Goal: Task Accomplishment & Management: Manage account settings

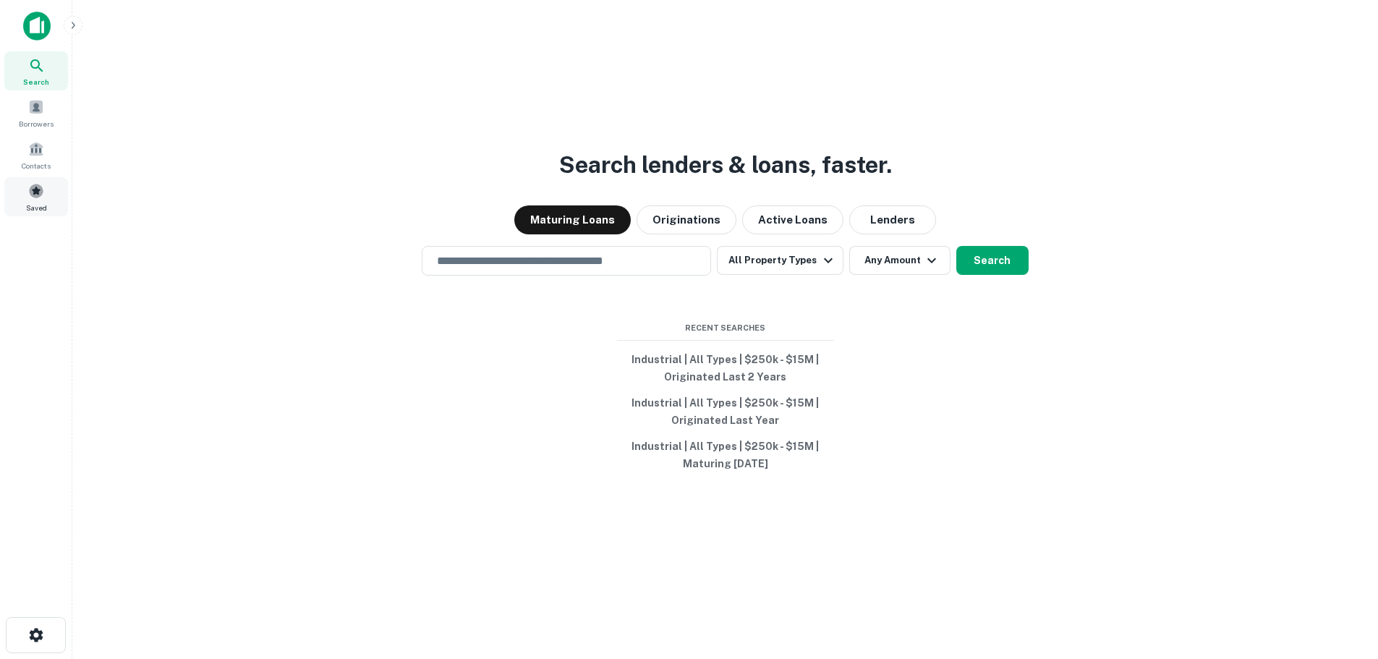
click at [22, 194] on div "Saved" at bounding box center [36, 196] width 64 height 39
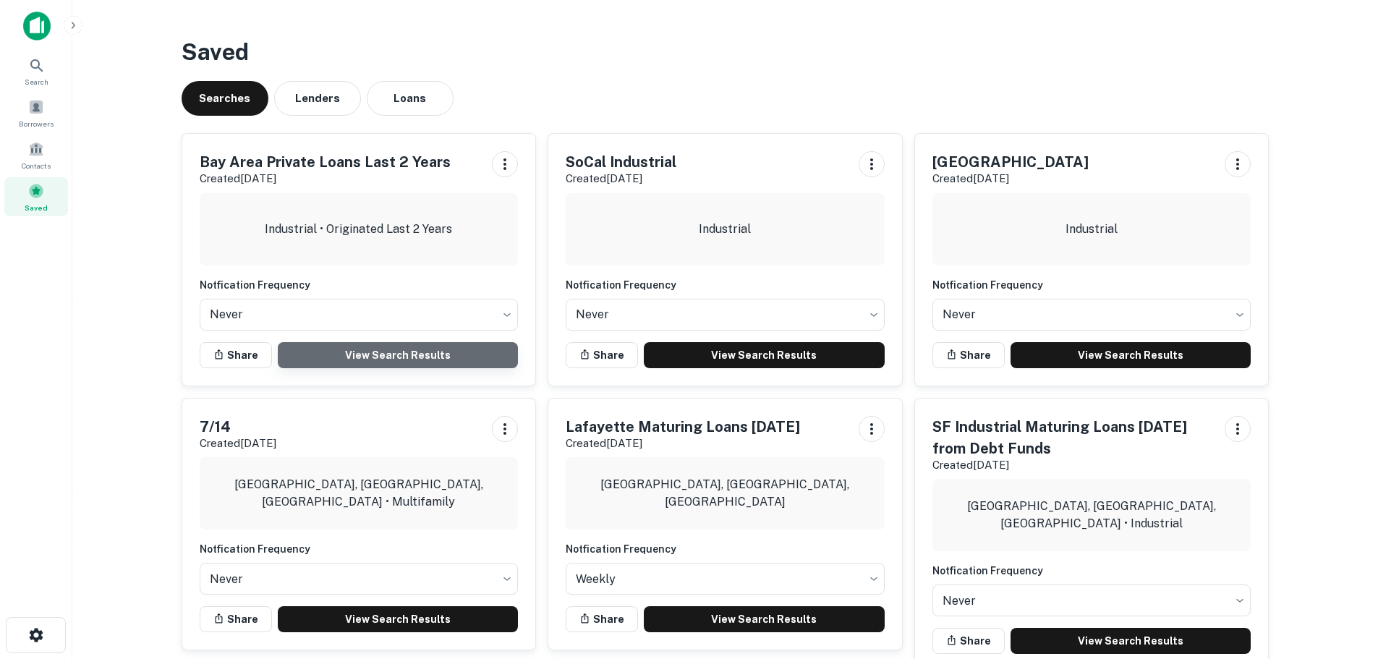
click at [387, 354] on link "View Search Results" at bounding box center [398, 355] width 241 height 26
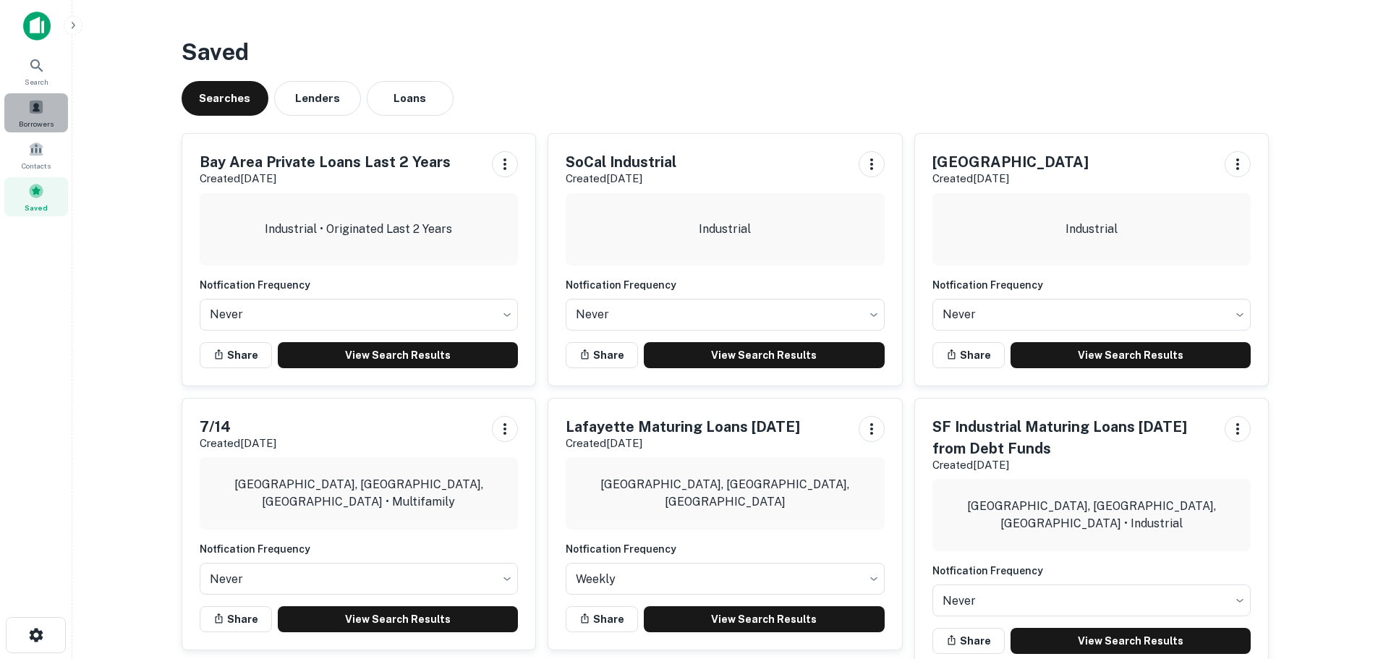
click at [38, 120] on span "Borrowers" at bounding box center [36, 124] width 35 height 12
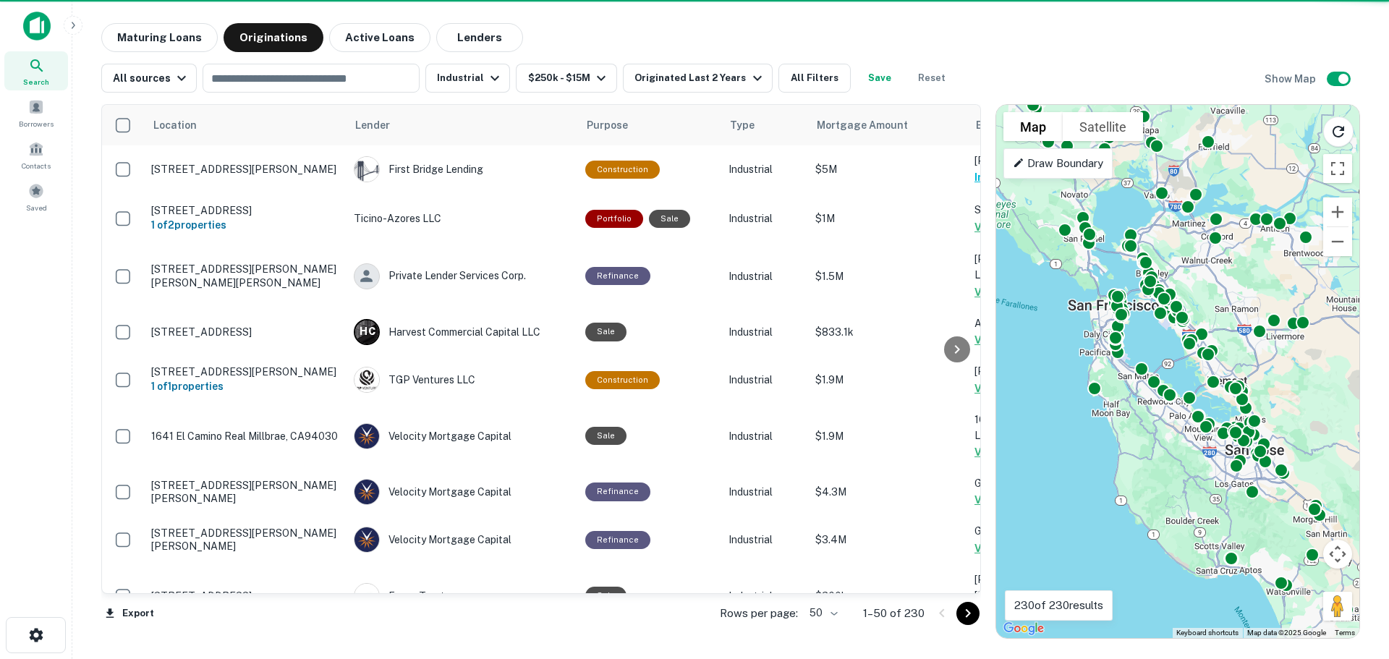
click at [833, 619] on body "Search Borrowers Contacts Saved Maturing Loans Originations Active Loans Lender…" at bounding box center [694, 329] width 1389 height 659
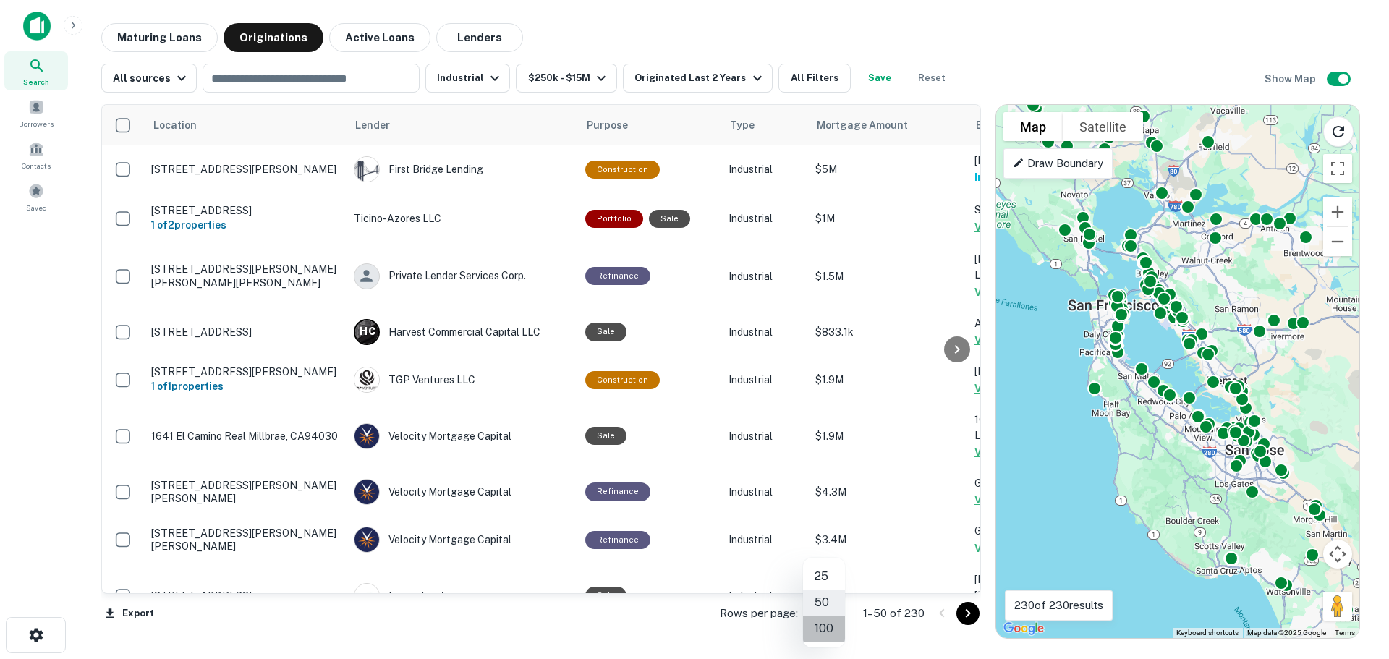
click at [830, 626] on li "100" at bounding box center [824, 628] width 42 height 26
drag, startPoint x: 402, startPoint y: 594, endPoint x: 411, endPoint y: 590, distance: 9.7
click at [411, 590] on div "Location Lender Purpose Type Mortgage Amount Borrower Last Financed Date sorted…" at bounding box center [540, 349] width 879 height 491
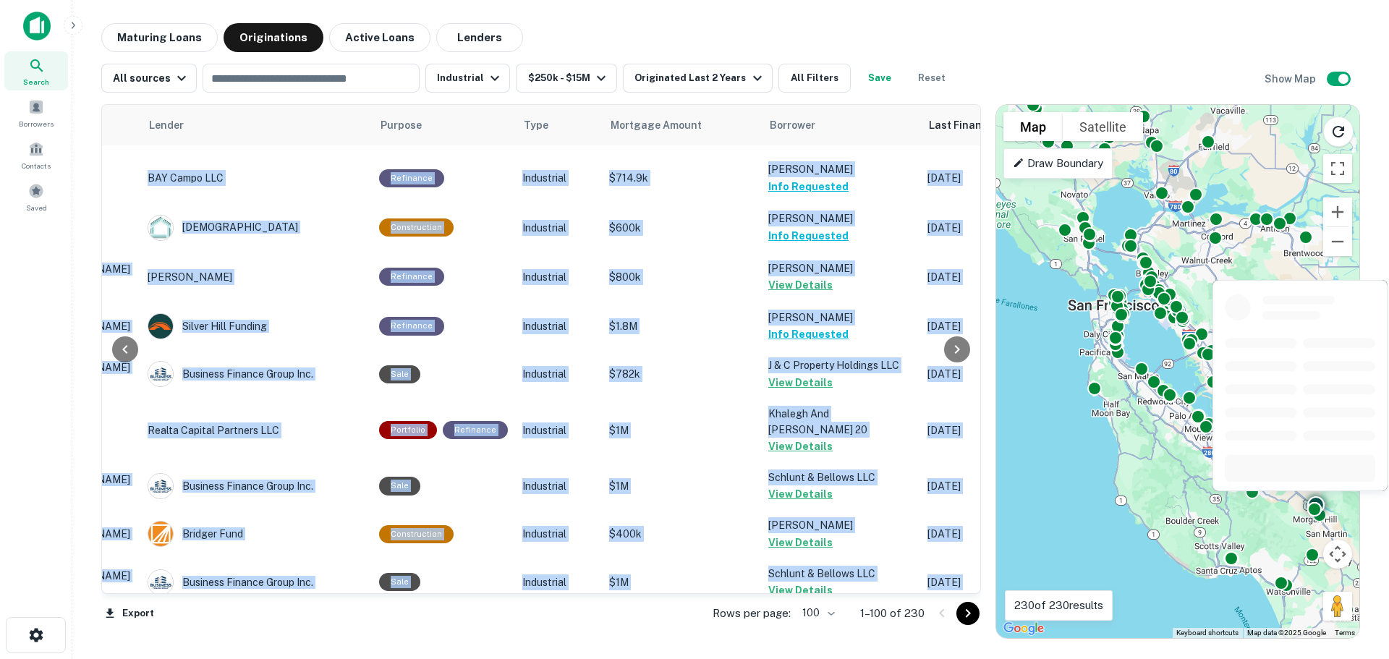
scroll to position [1880, 206]
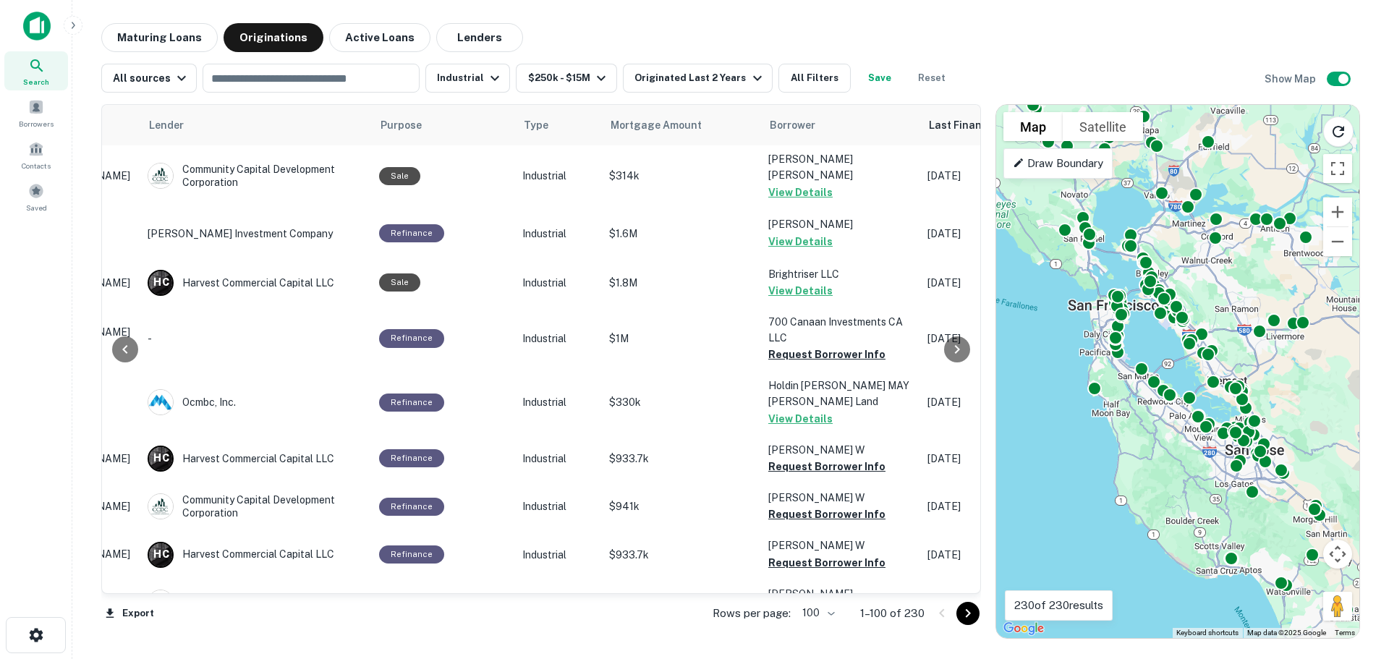
click at [709, 31] on div "Maturing Loans Originations Active Loans Lenders" at bounding box center [730, 37] width 1258 height 29
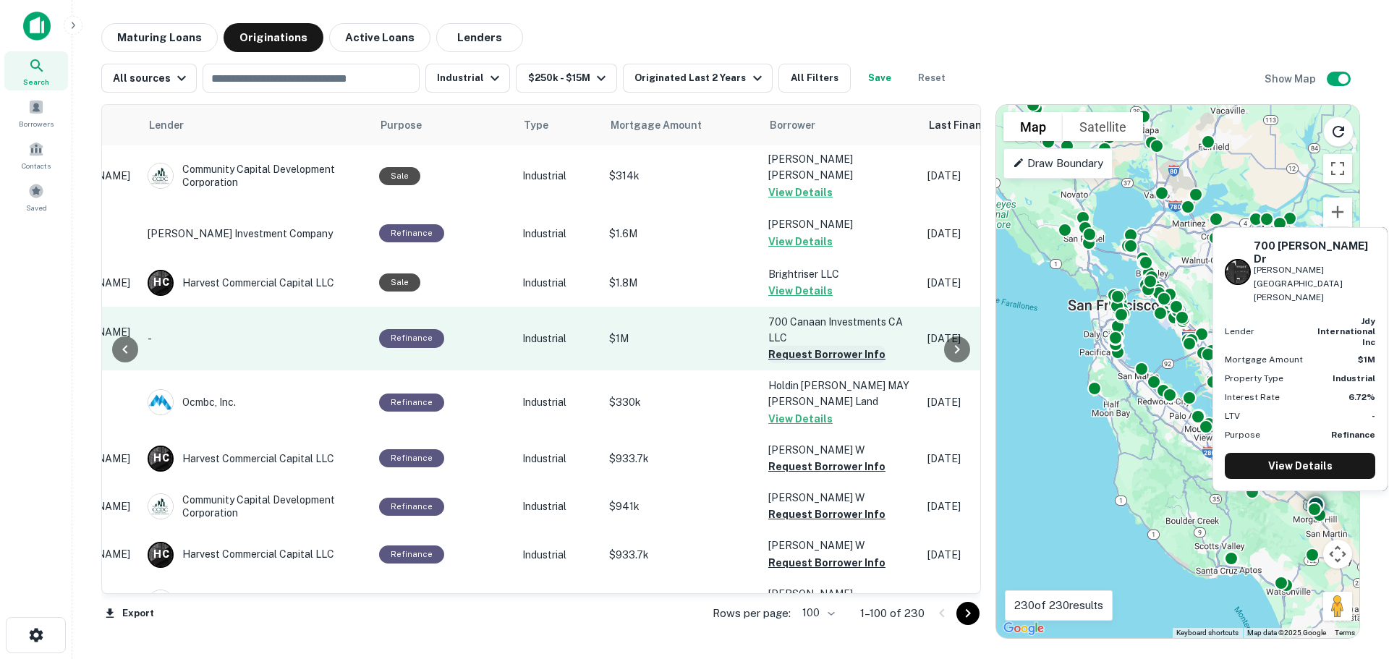
click at [806, 346] on button "Request Borrower Info" at bounding box center [826, 354] width 117 height 17
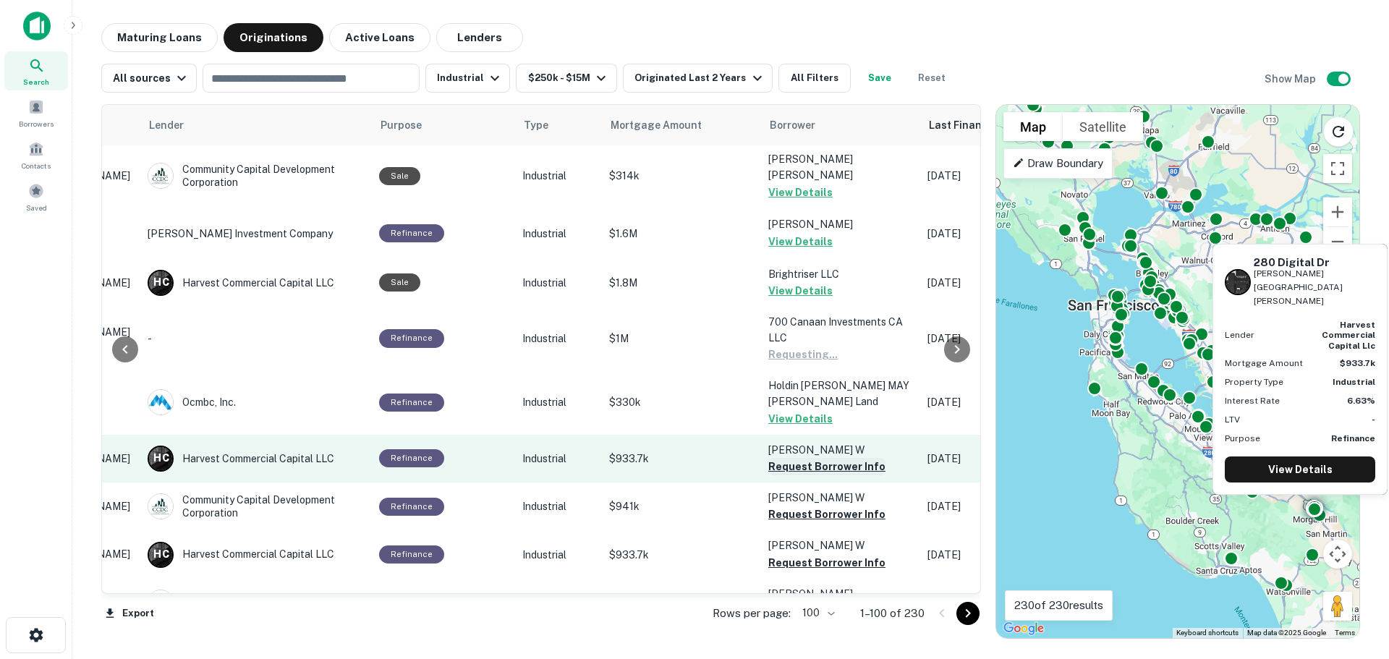
click at [792, 458] on button "Request Borrower Info" at bounding box center [826, 466] width 117 height 17
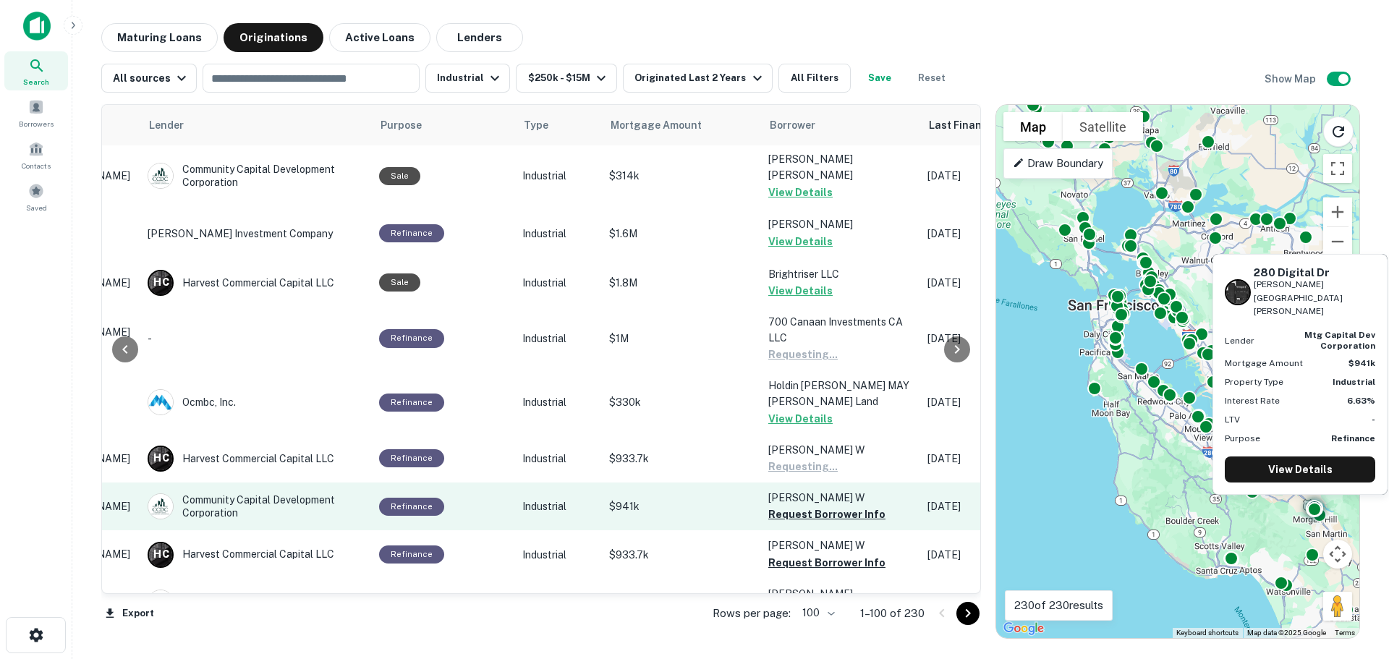
click at [788, 506] on button "Request Borrower Info" at bounding box center [826, 514] width 117 height 17
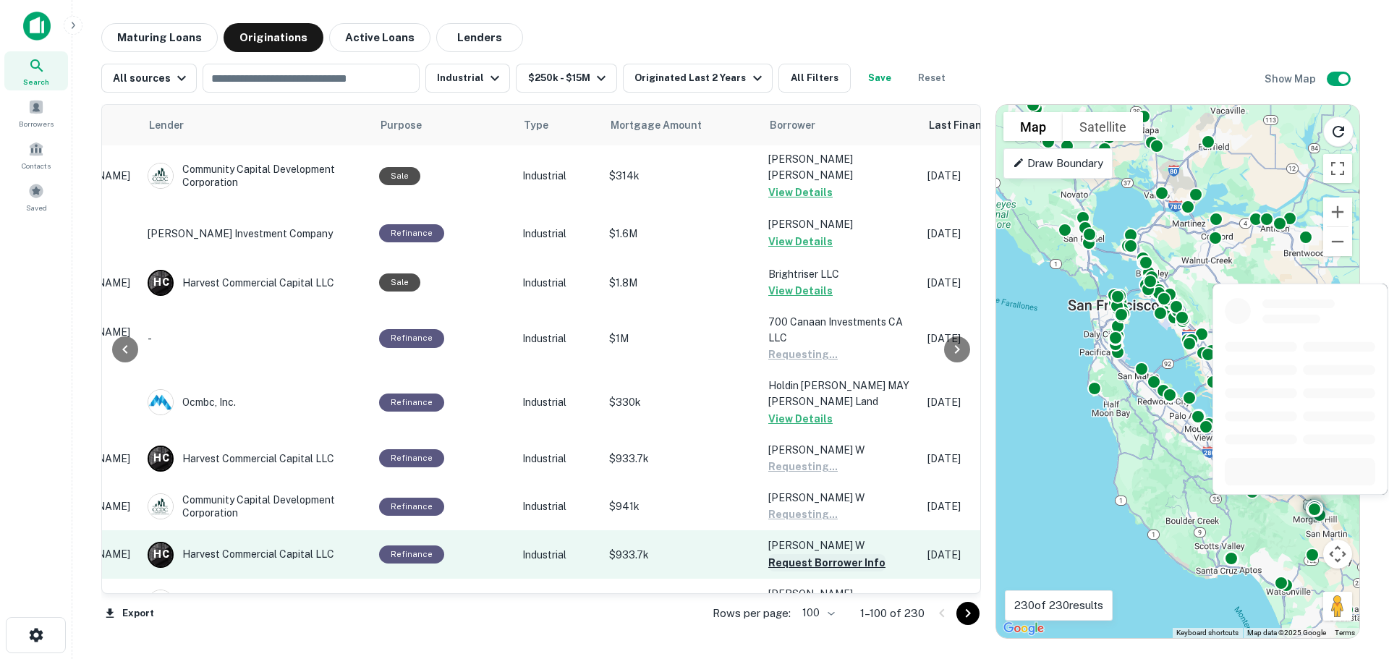
click at [790, 554] on button "Request Borrower Info" at bounding box center [826, 562] width 117 height 17
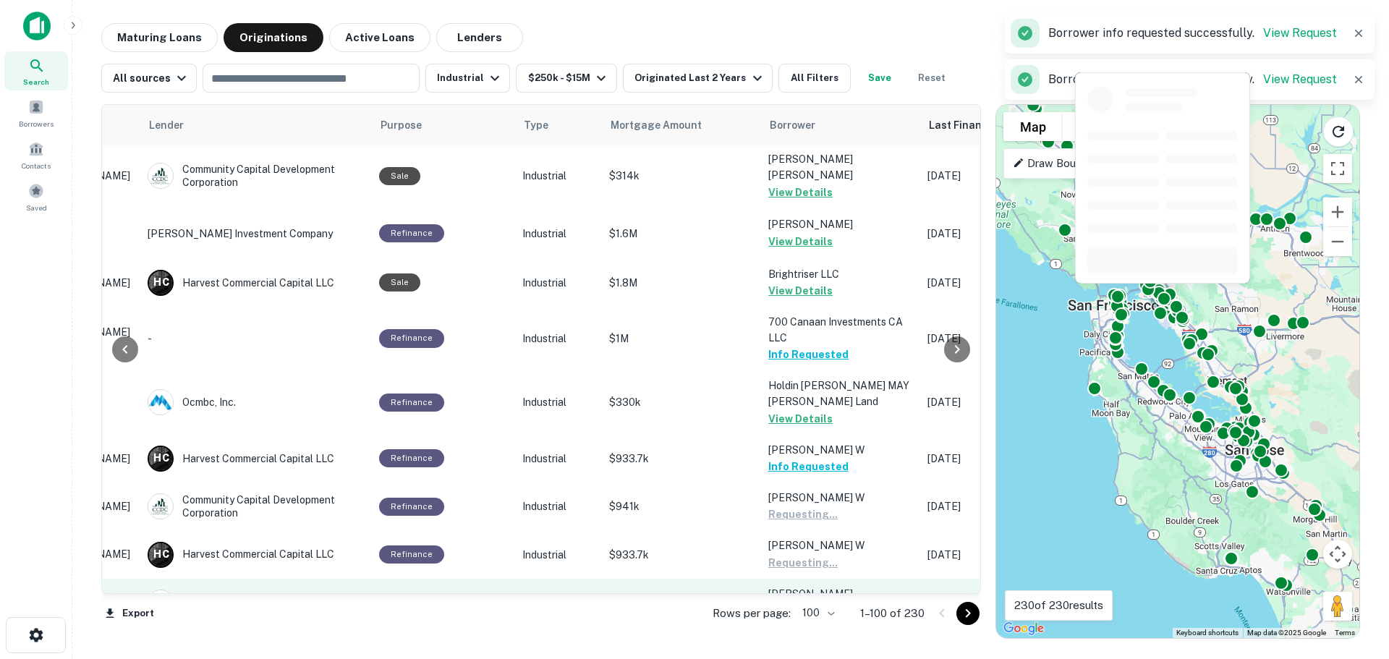
click at [798, 602] on button "Request Borrower Info" at bounding box center [826, 610] width 117 height 17
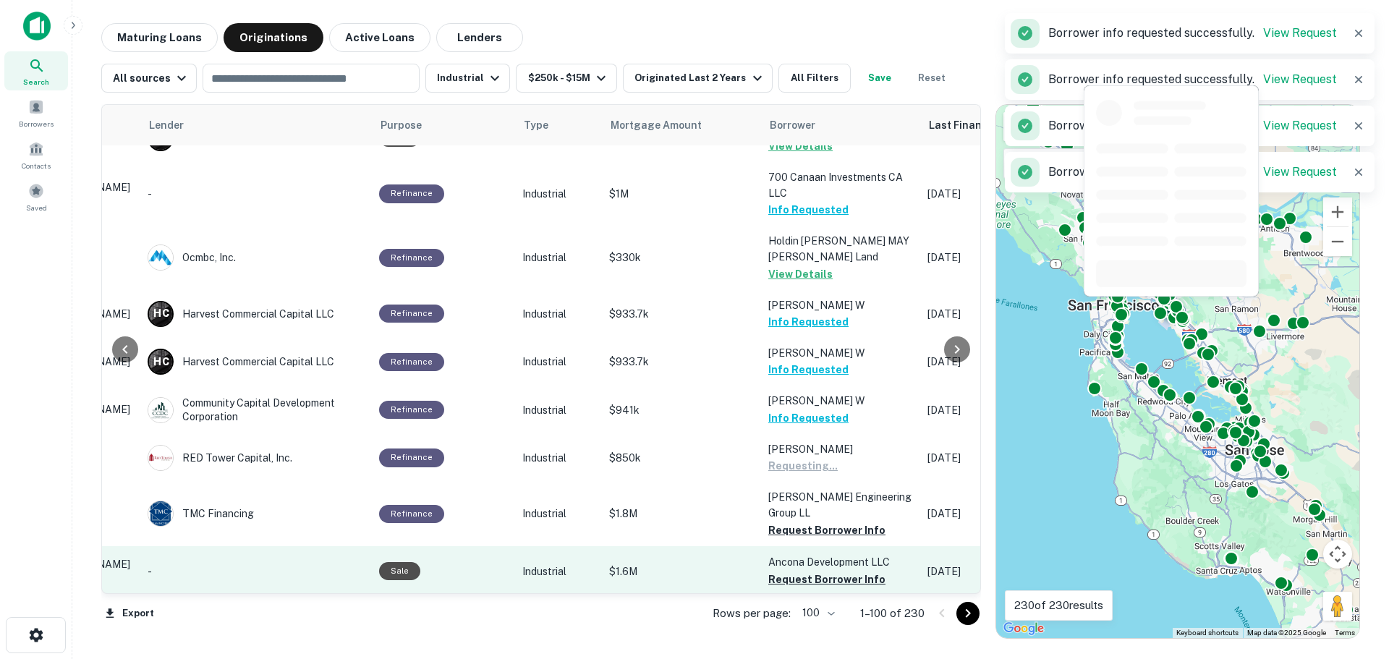
scroll to position [2170, 206]
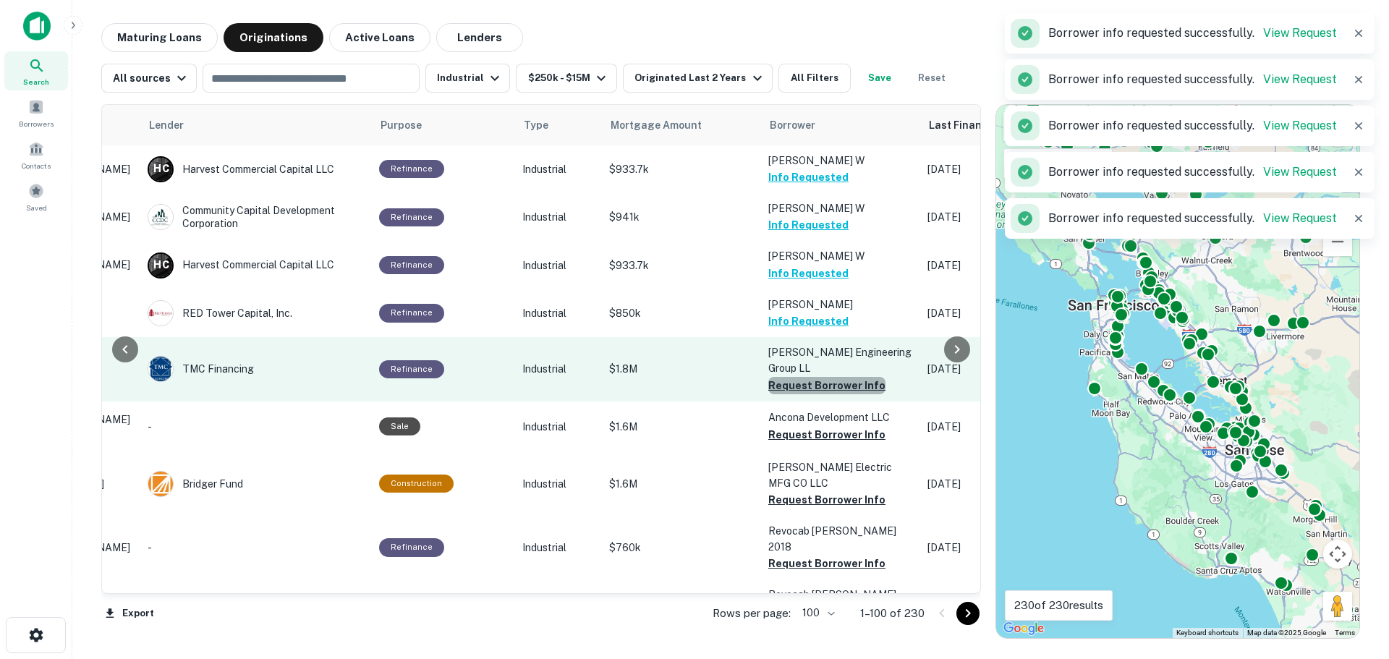
click at [821, 377] on button "Request Borrower Info" at bounding box center [826, 385] width 117 height 17
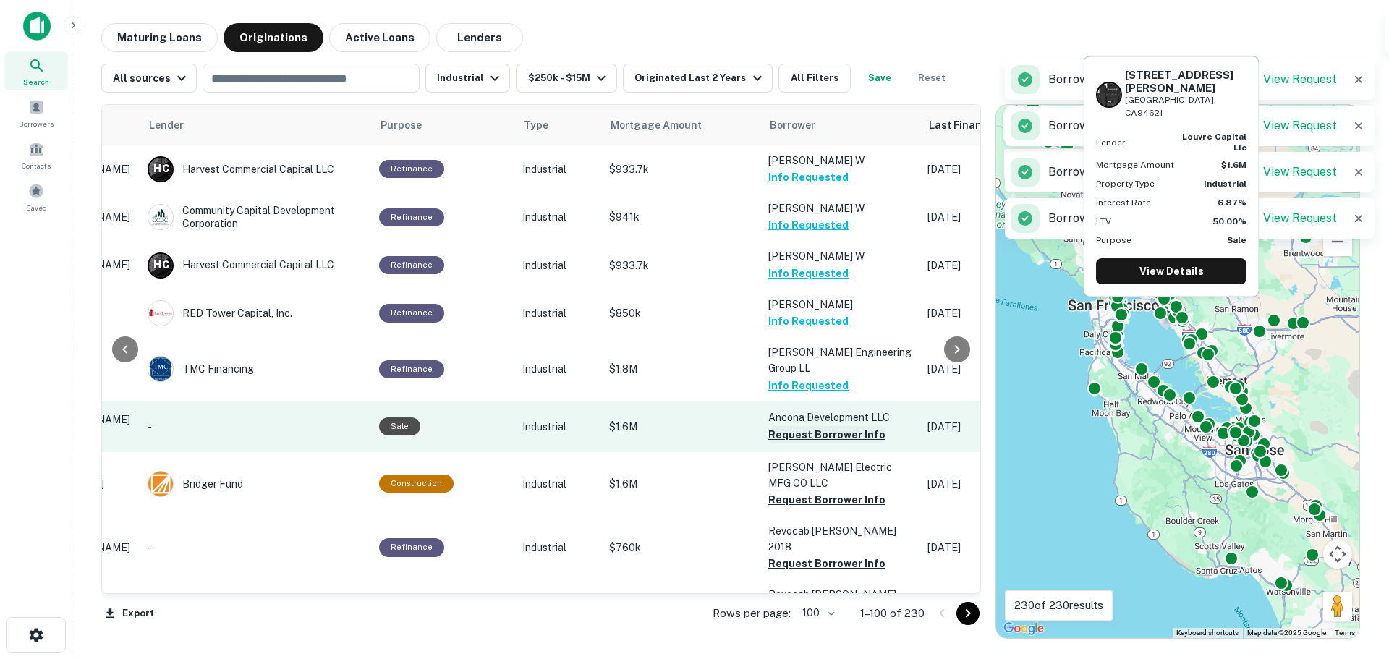
click at [807, 426] on button "Request Borrower Info" at bounding box center [826, 434] width 117 height 17
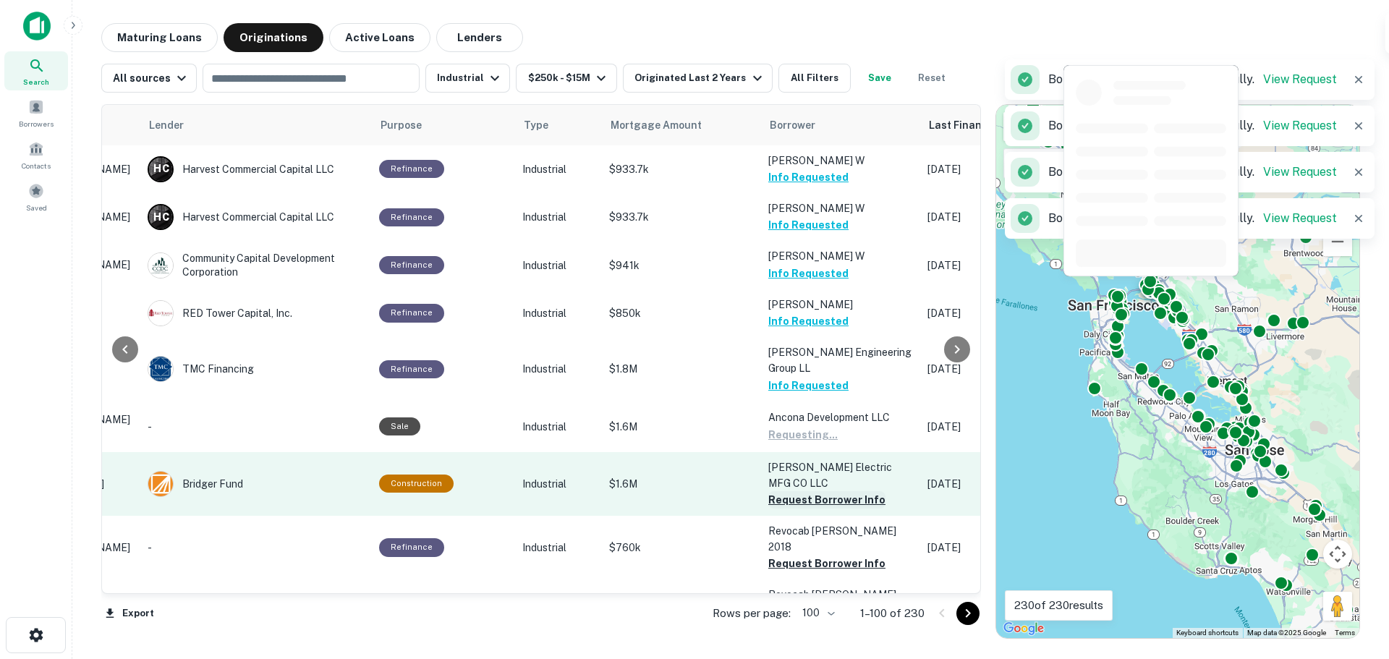
click at [810, 491] on button "Request Borrower Info" at bounding box center [826, 499] width 117 height 17
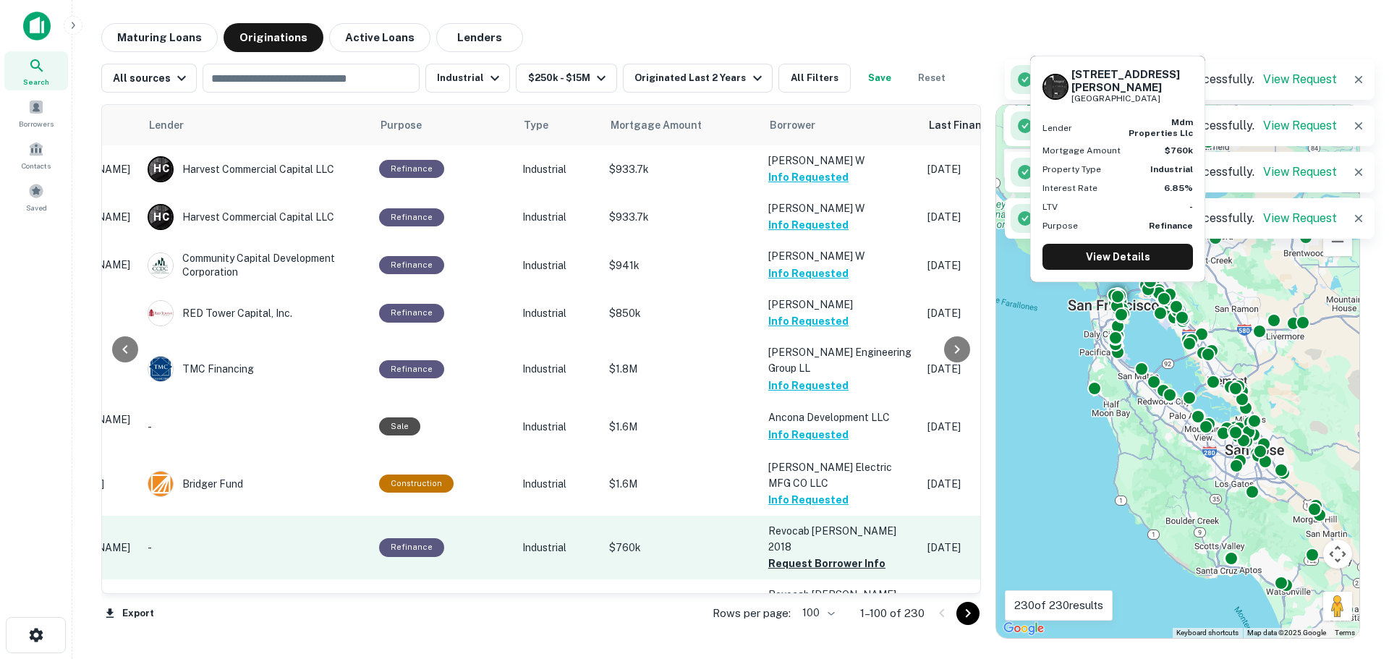
click at [808, 555] on button "Request Borrower Info" at bounding box center [826, 563] width 117 height 17
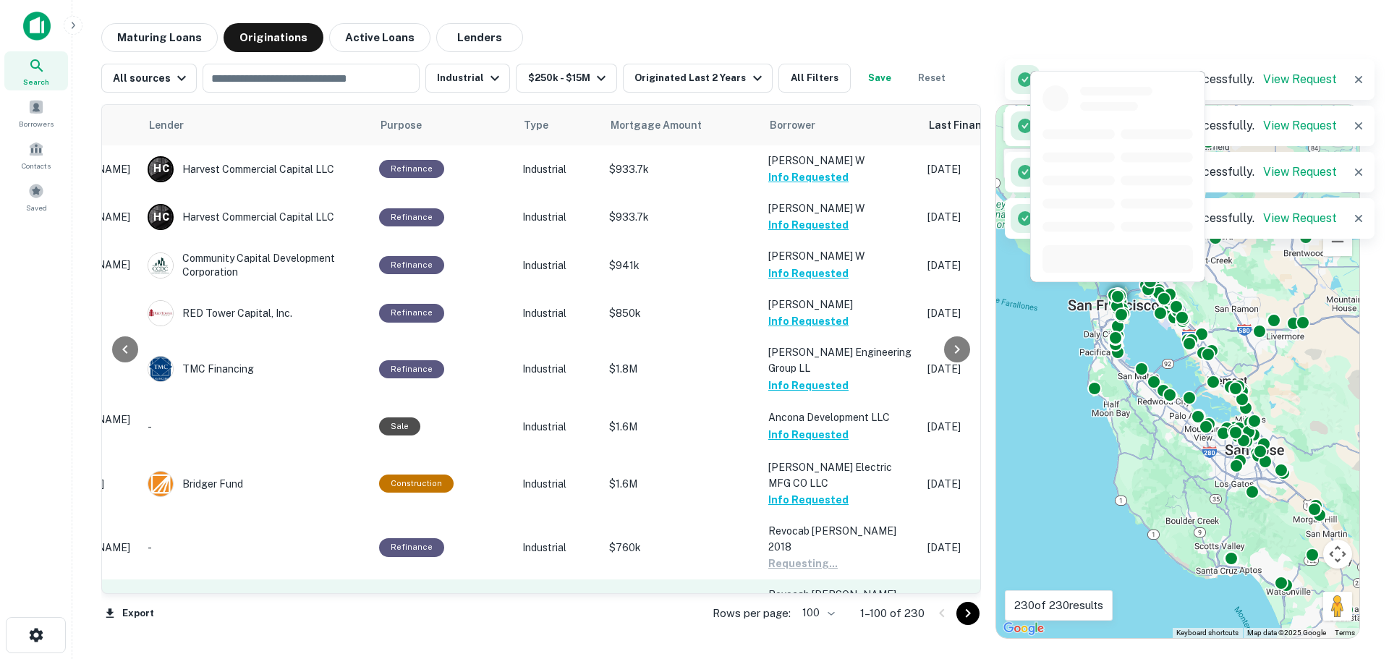
click at [817, 619] on button "Request Borrower Info" at bounding box center [826, 627] width 117 height 17
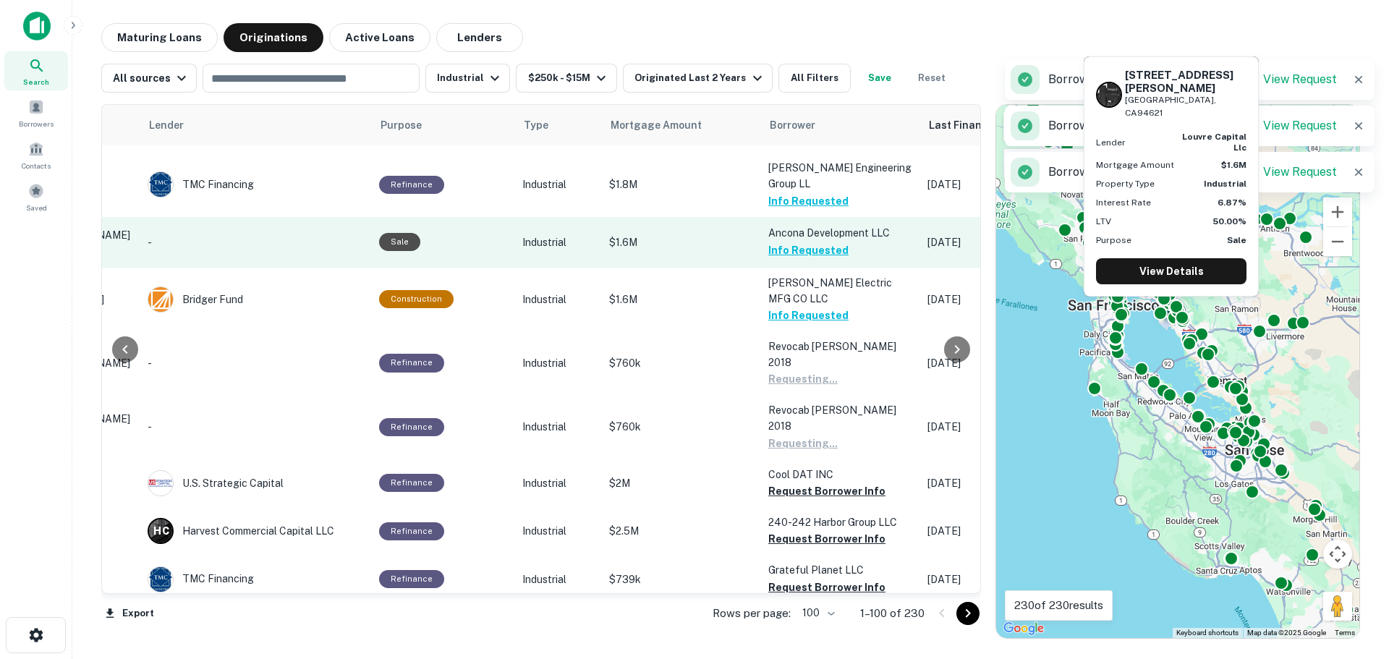
scroll to position [2459, 206]
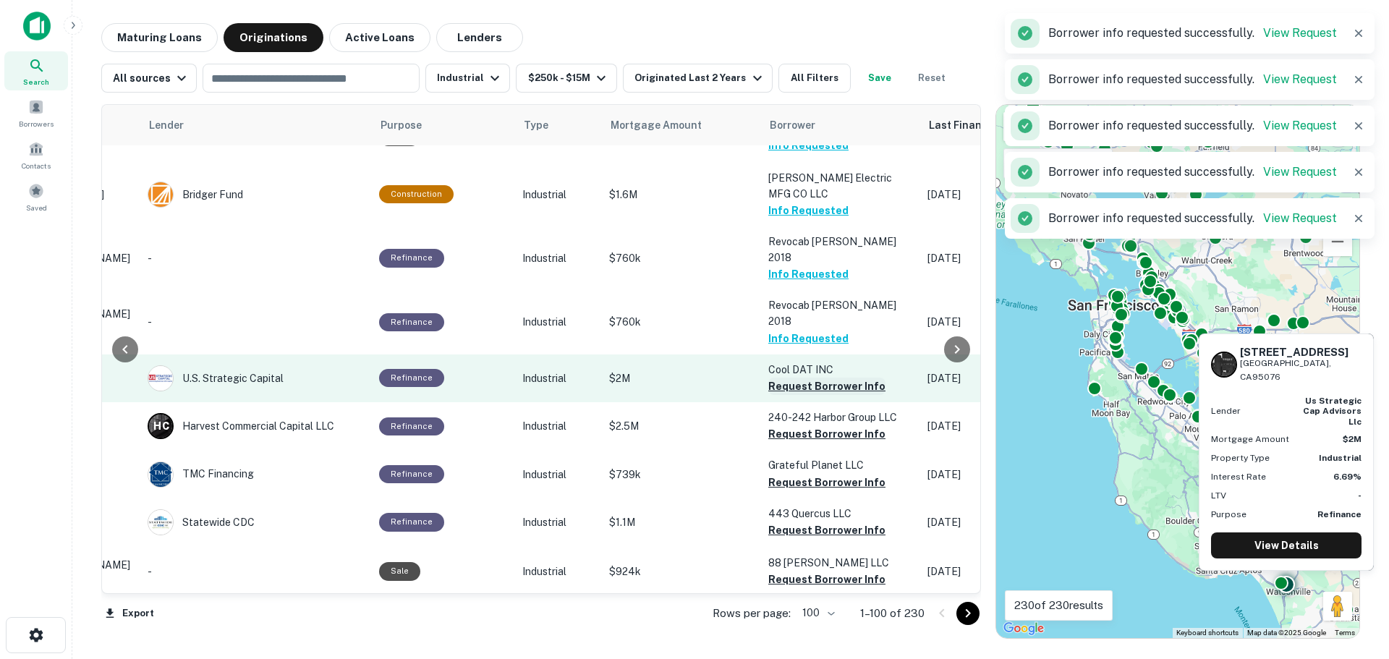
click at [809, 378] on button "Request Borrower Info" at bounding box center [826, 386] width 117 height 17
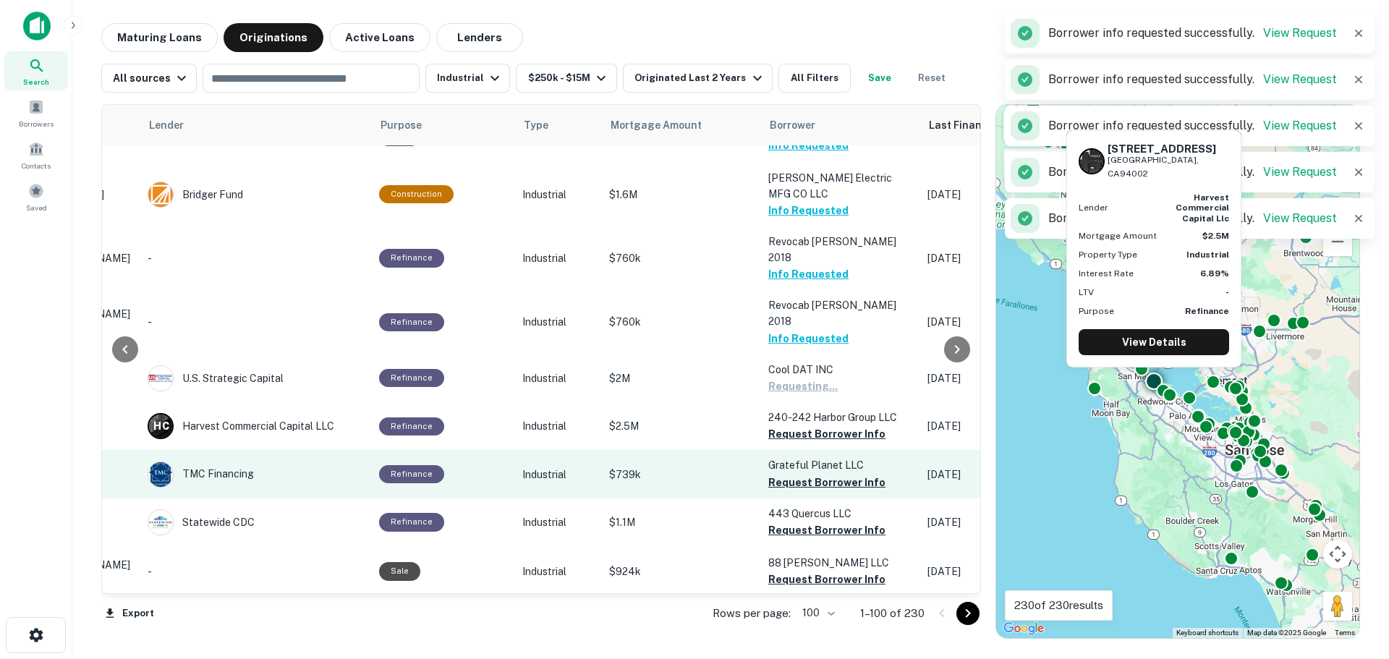
click at [797, 425] on button "Request Borrower Info" at bounding box center [826, 433] width 117 height 17
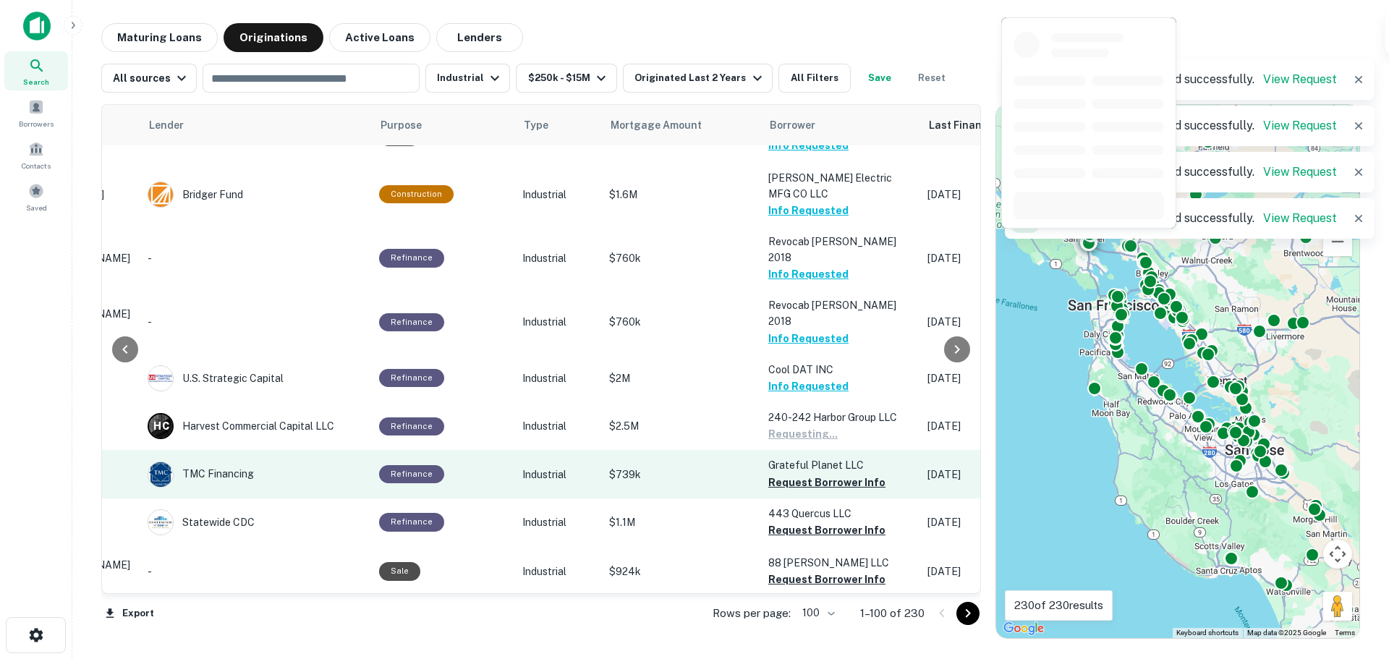
click at [790, 474] on button "Request Borrower Info" at bounding box center [826, 482] width 117 height 17
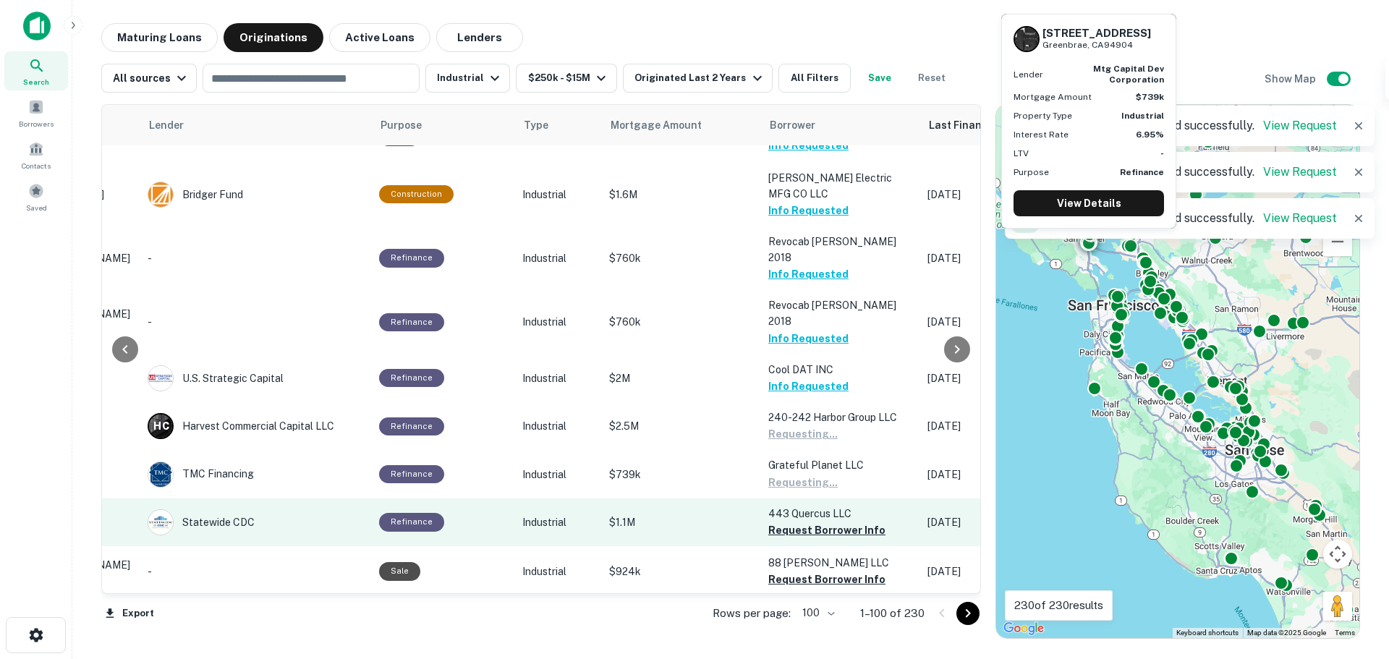
click at [793, 521] on button "Request Borrower Info" at bounding box center [826, 529] width 117 height 17
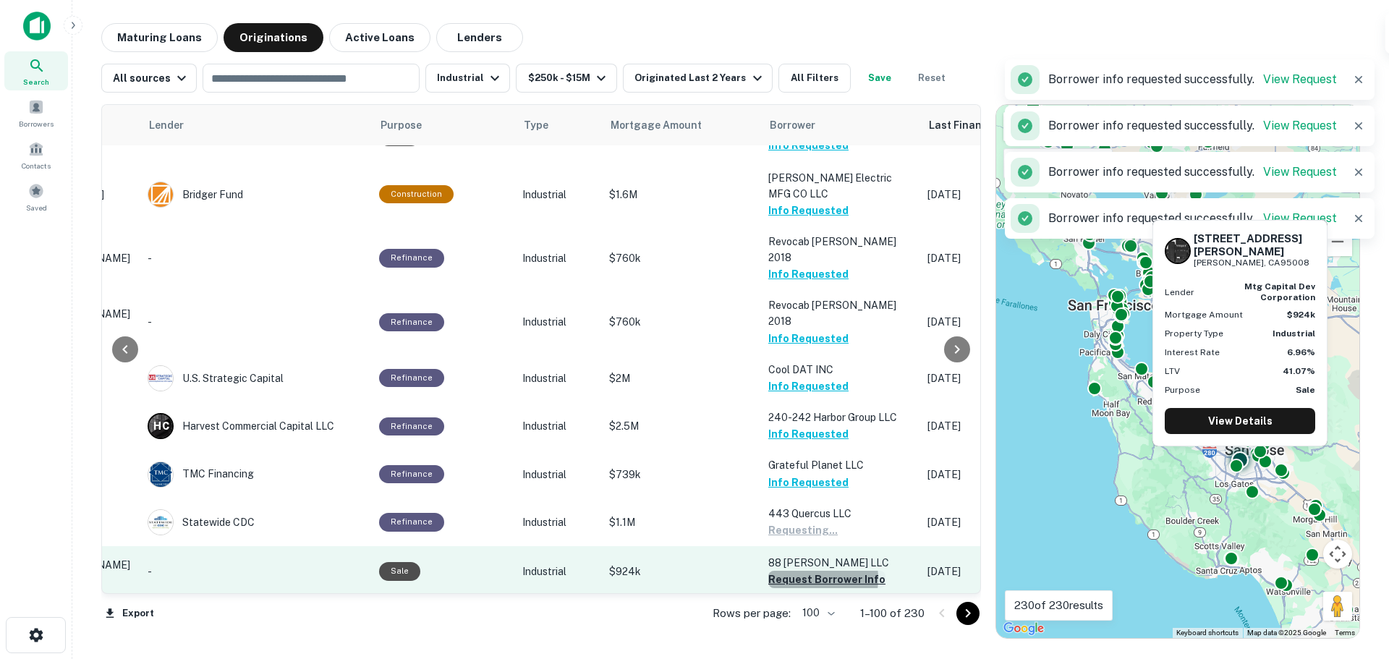
click at [797, 571] on button "Request Borrower Info" at bounding box center [826, 579] width 117 height 17
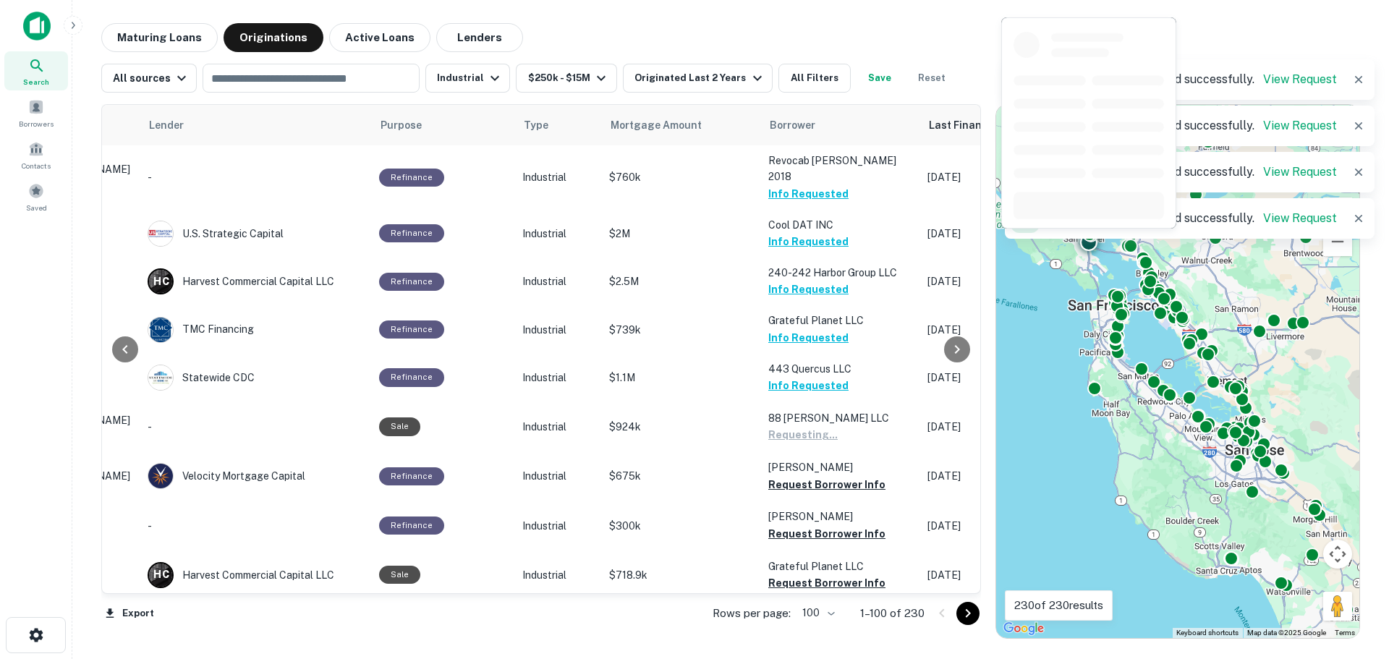
scroll to position [2748, 206]
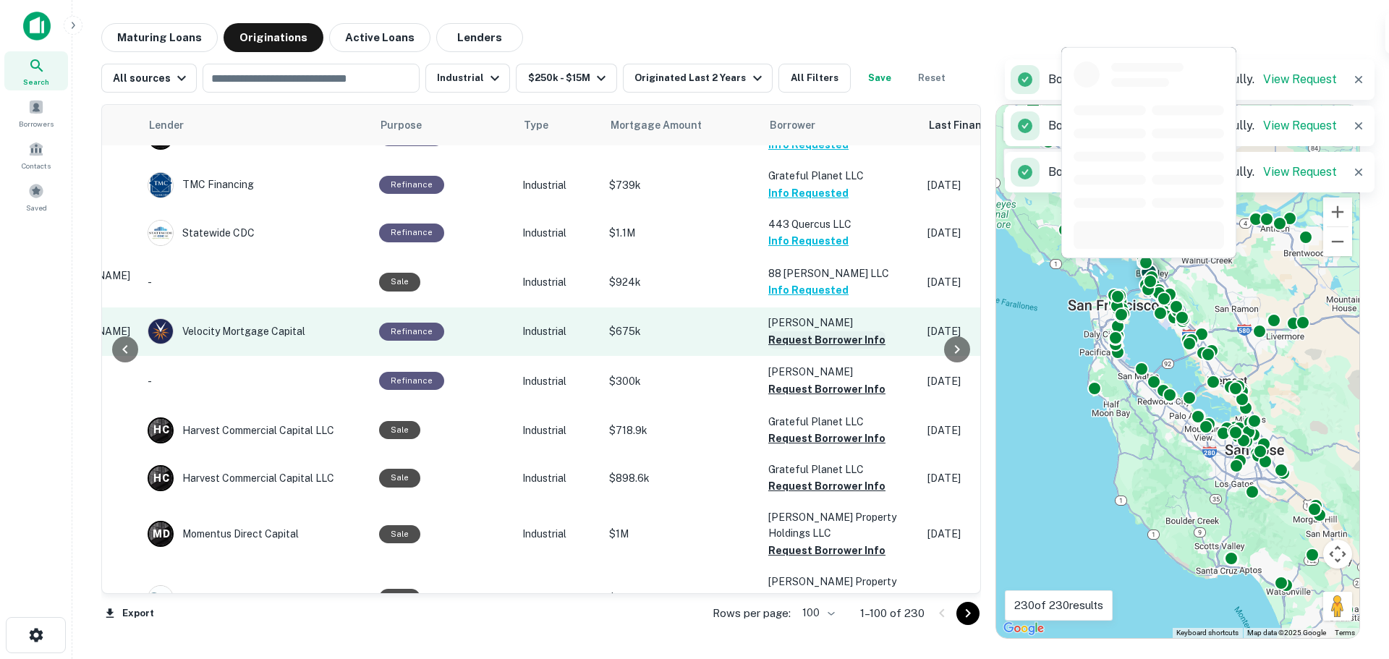
click at [798, 331] on button "Request Borrower Info" at bounding box center [826, 339] width 117 height 17
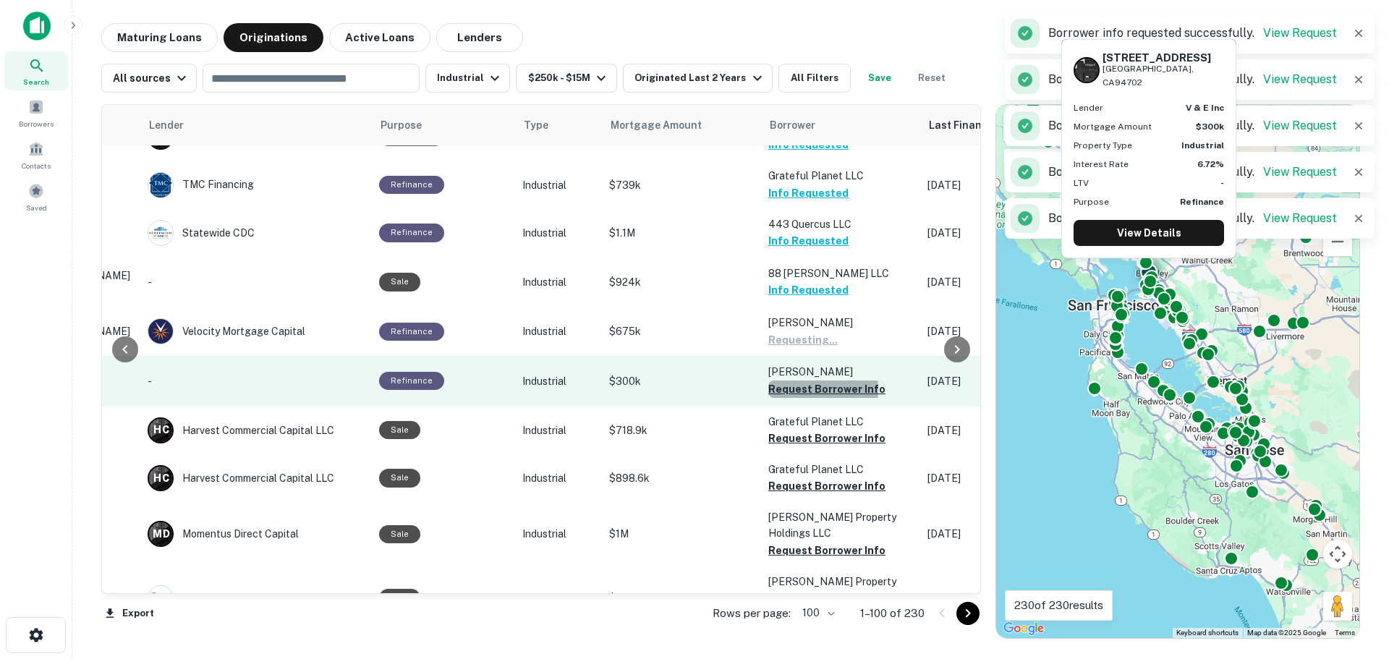
click at [792, 380] on button "Request Borrower Info" at bounding box center [826, 388] width 117 height 17
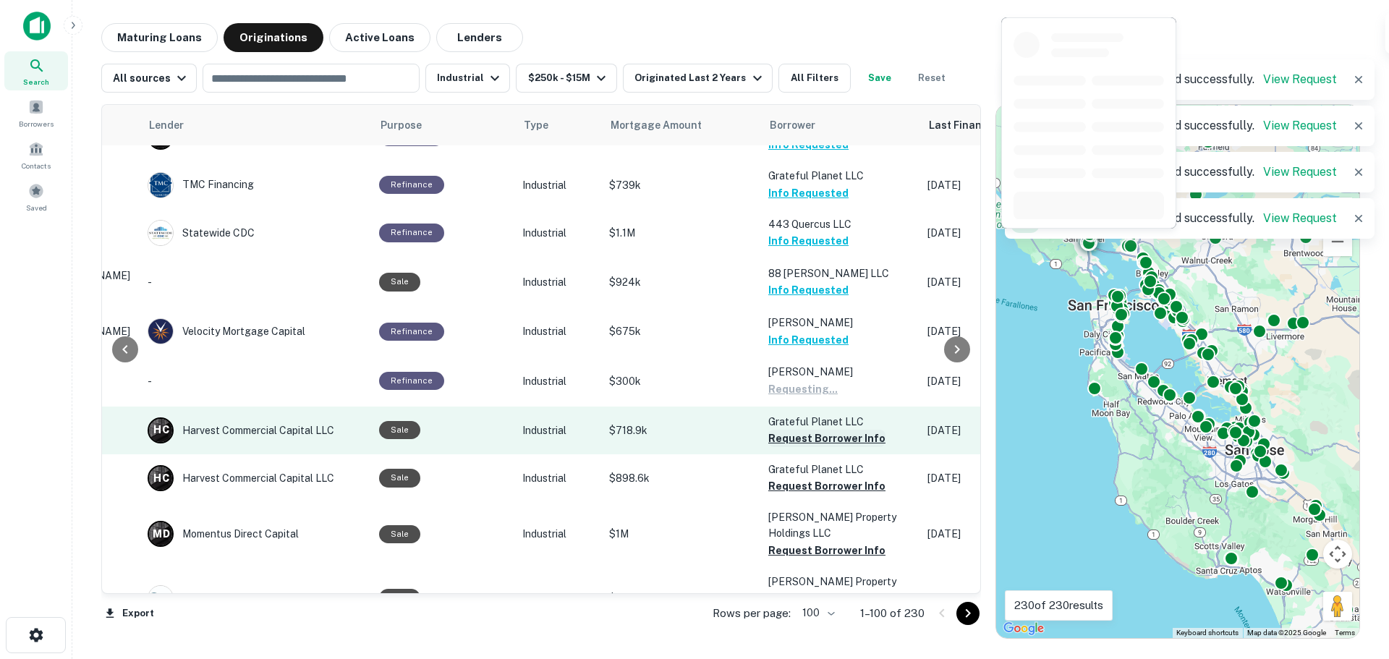
click at [791, 430] on button "Request Borrower Info" at bounding box center [826, 438] width 117 height 17
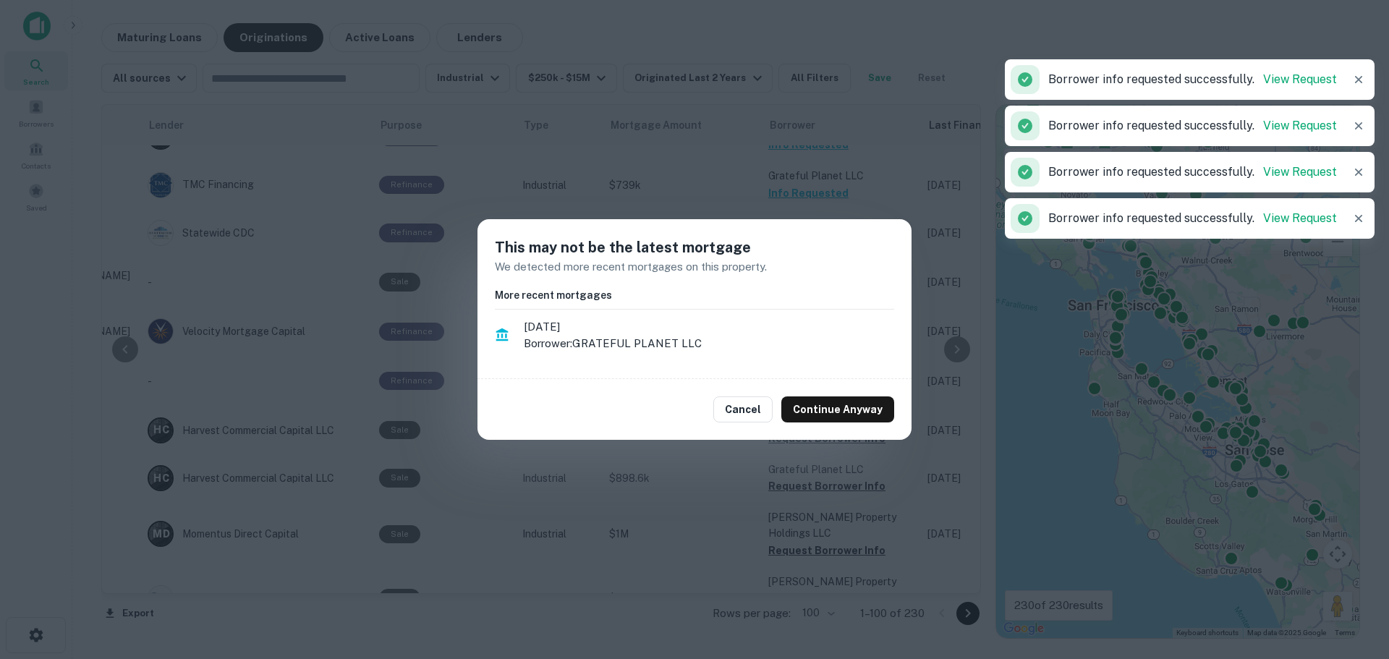
click at [822, 406] on button "Continue Anyway" at bounding box center [837, 409] width 113 height 26
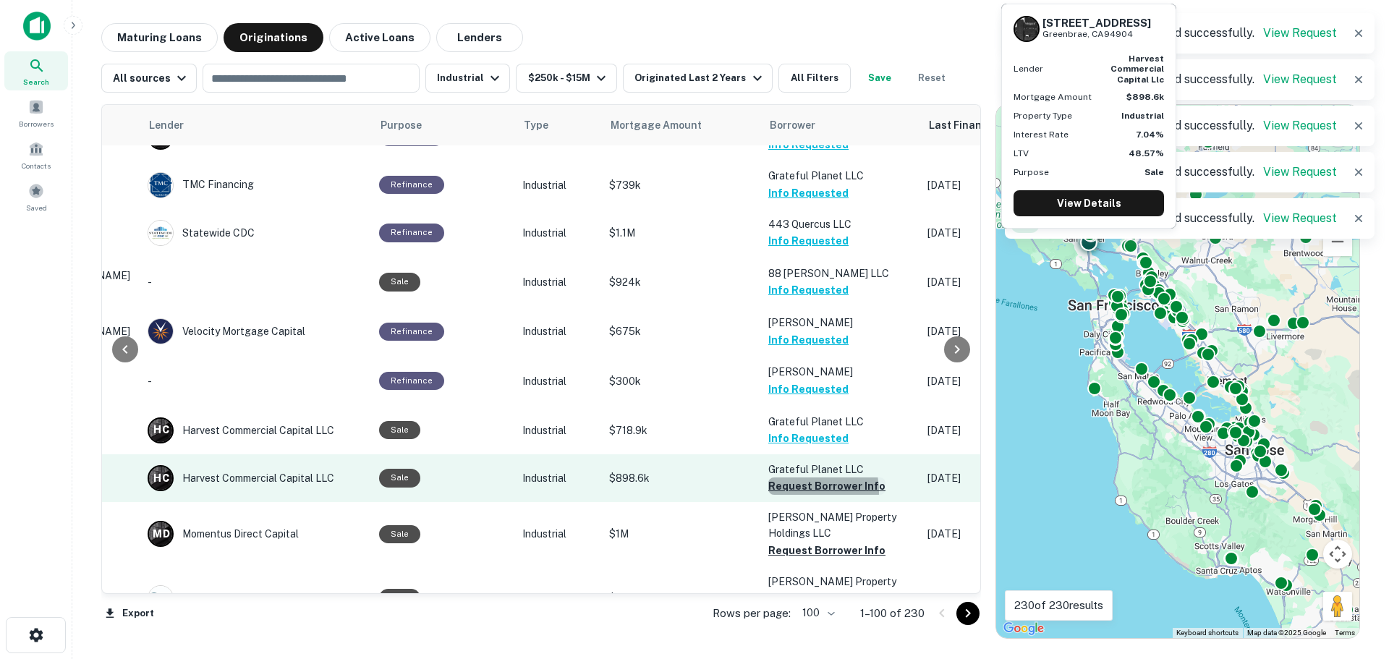
click at [785, 477] on button "Request Borrower Info" at bounding box center [826, 485] width 117 height 17
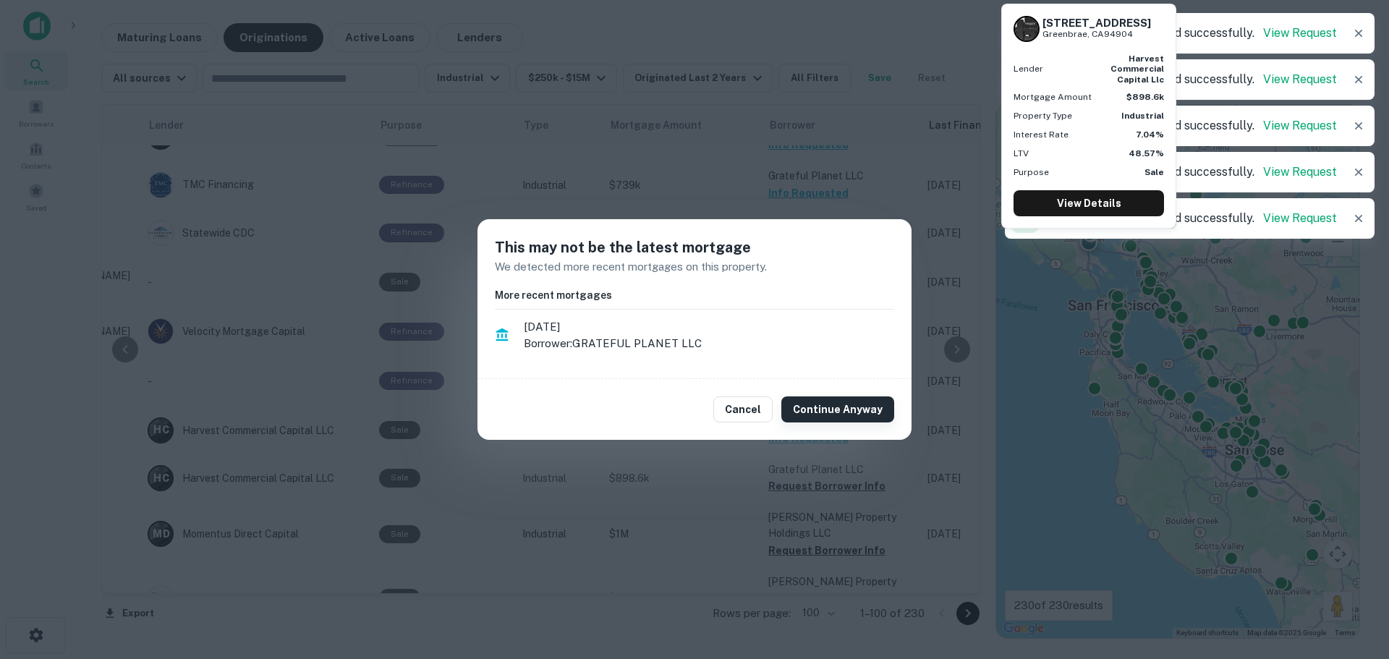
click at [801, 409] on button "Continue Anyway" at bounding box center [837, 409] width 113 height 26
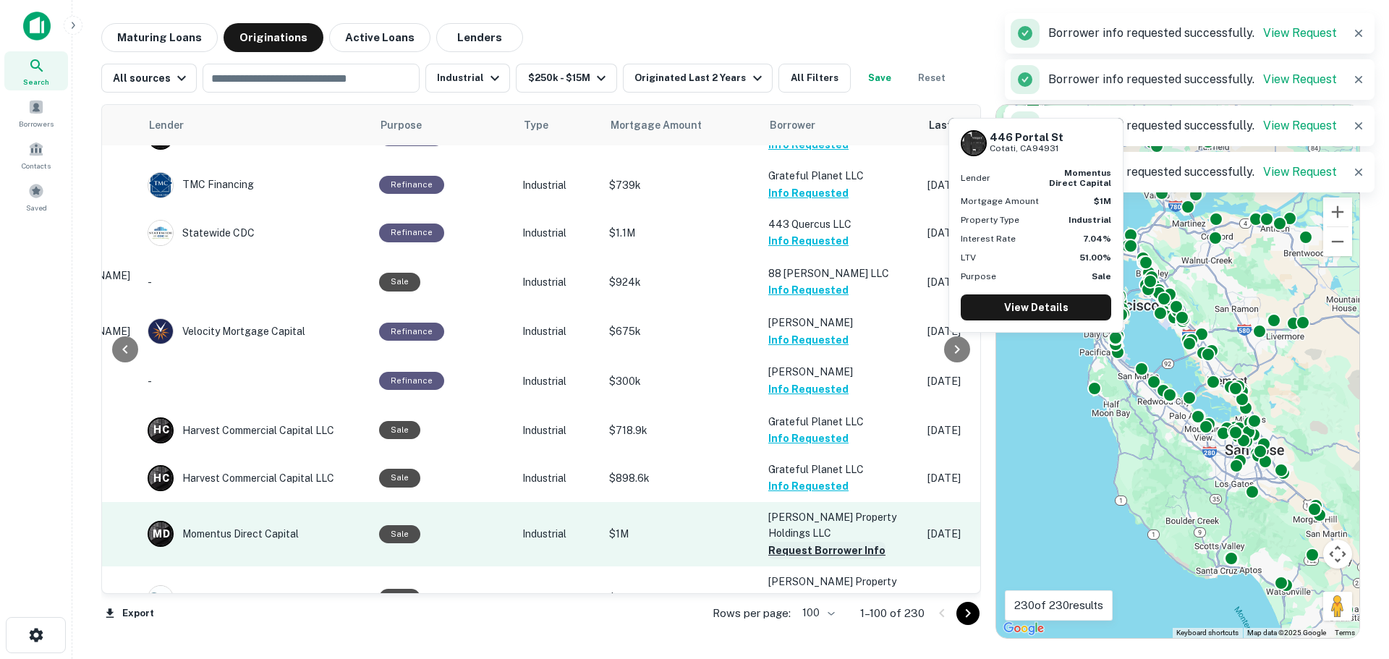
click at [799, 542] on button "Request Borrower Info" at bounding box center [826, 550] width 117 height 17
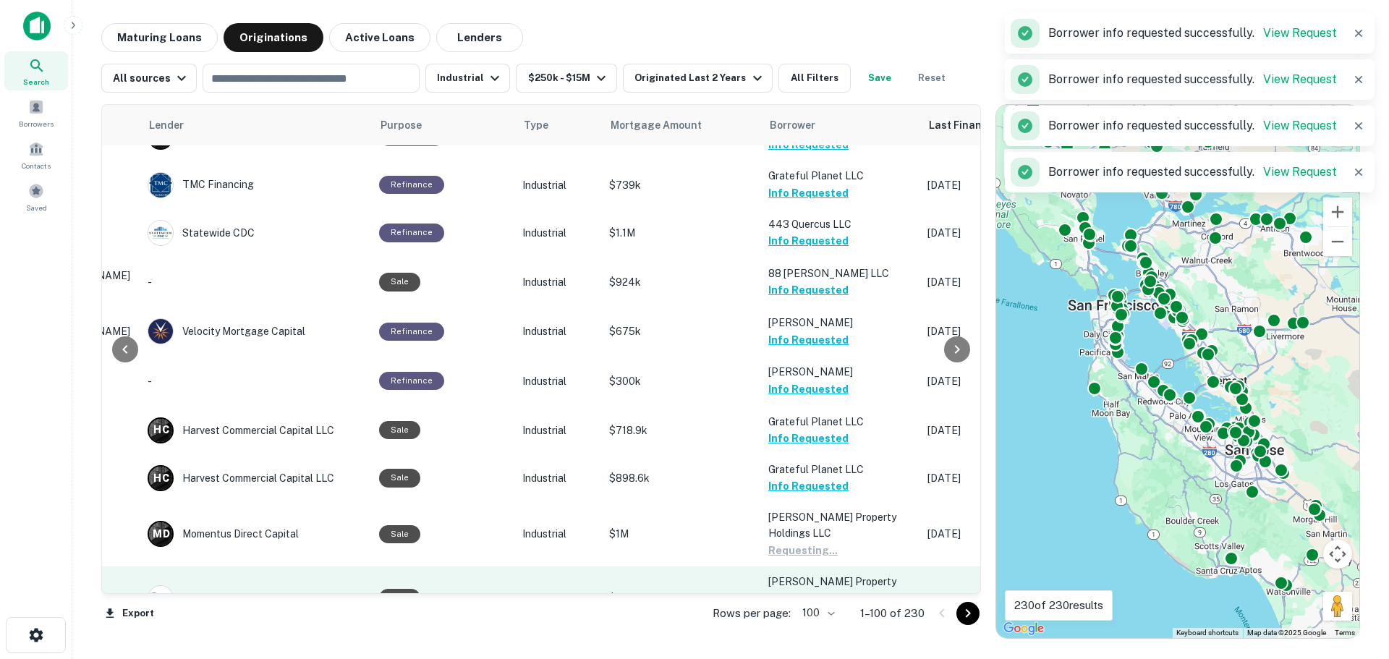
scroll to position [2893, 206]
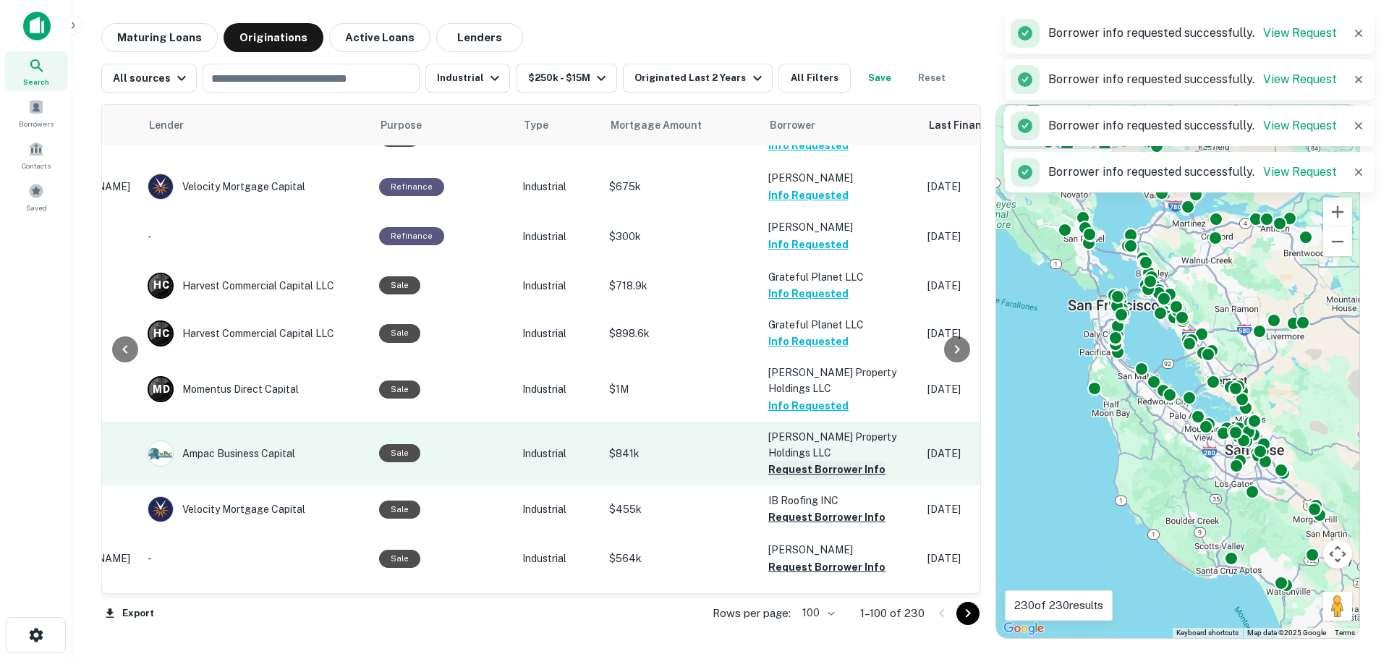
click at [795, 461] on button "Request Borrower Info" at bounding box center [826, 469] width 117 height 17
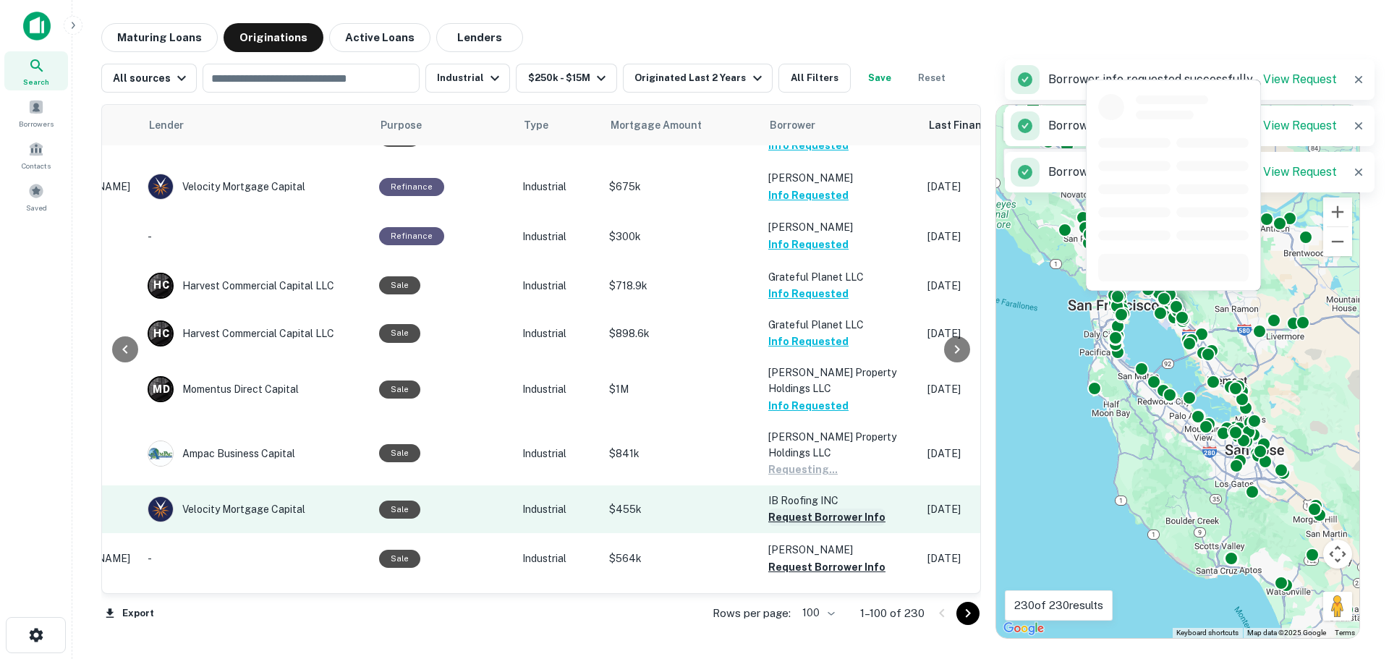
click at [793, 508] on button "Request Borrower Info" at bounding box center [826, 516] width 117 height 17
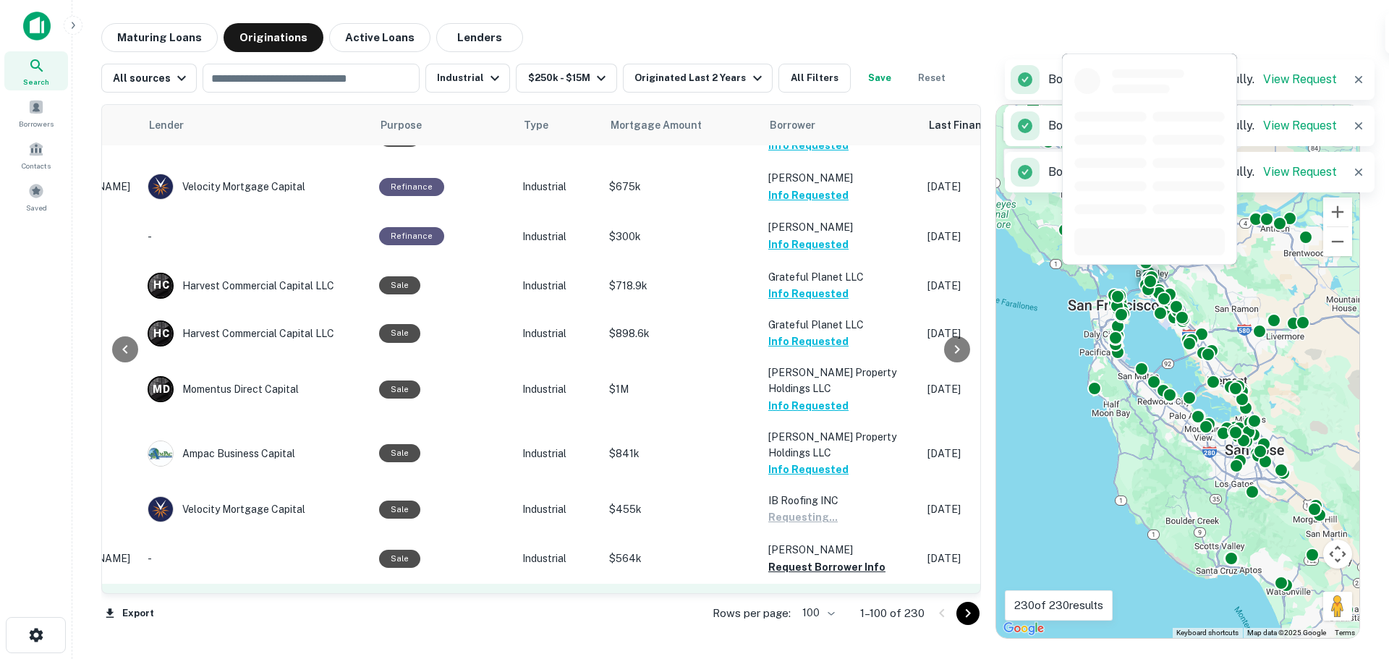
scroll to position [3038, 206]
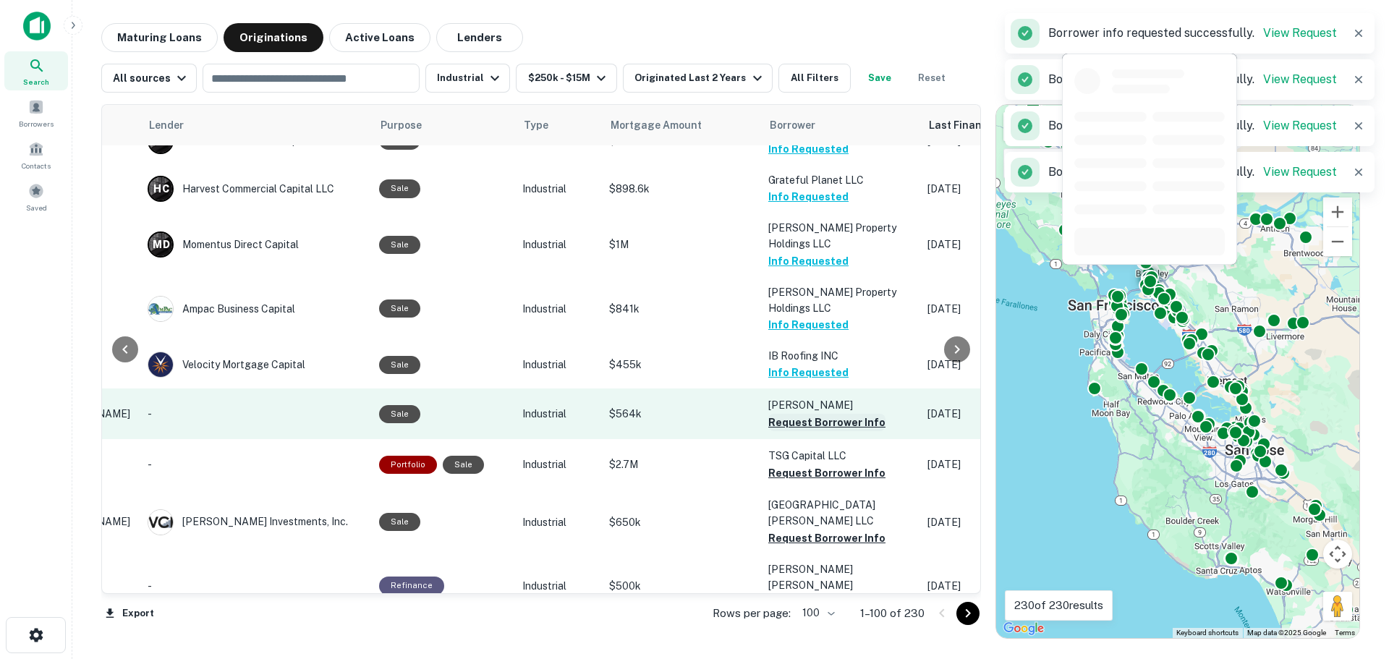
click at [790, 414] on button "Request Borrower Info" at bounding box center [826, 422] width 117 height 17
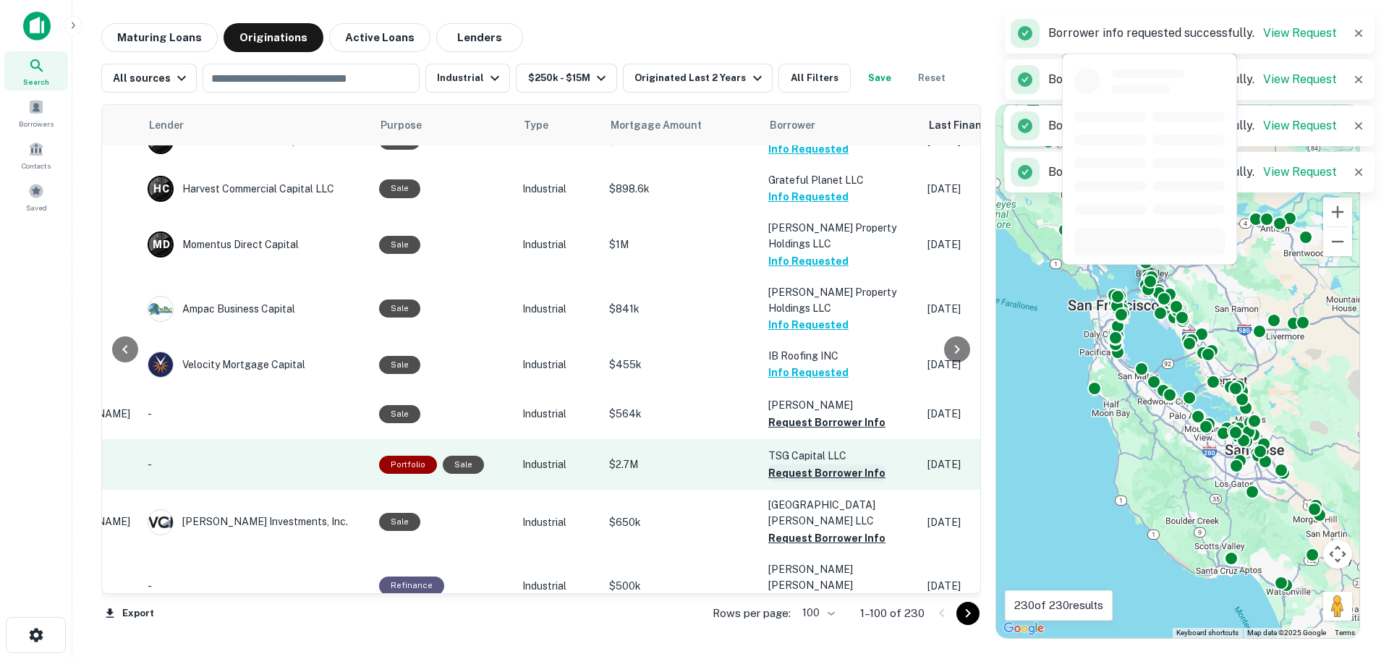
click at [795, 464] on button "Request Borrower Info" at bounding box center [826, 472] width 117 height 17
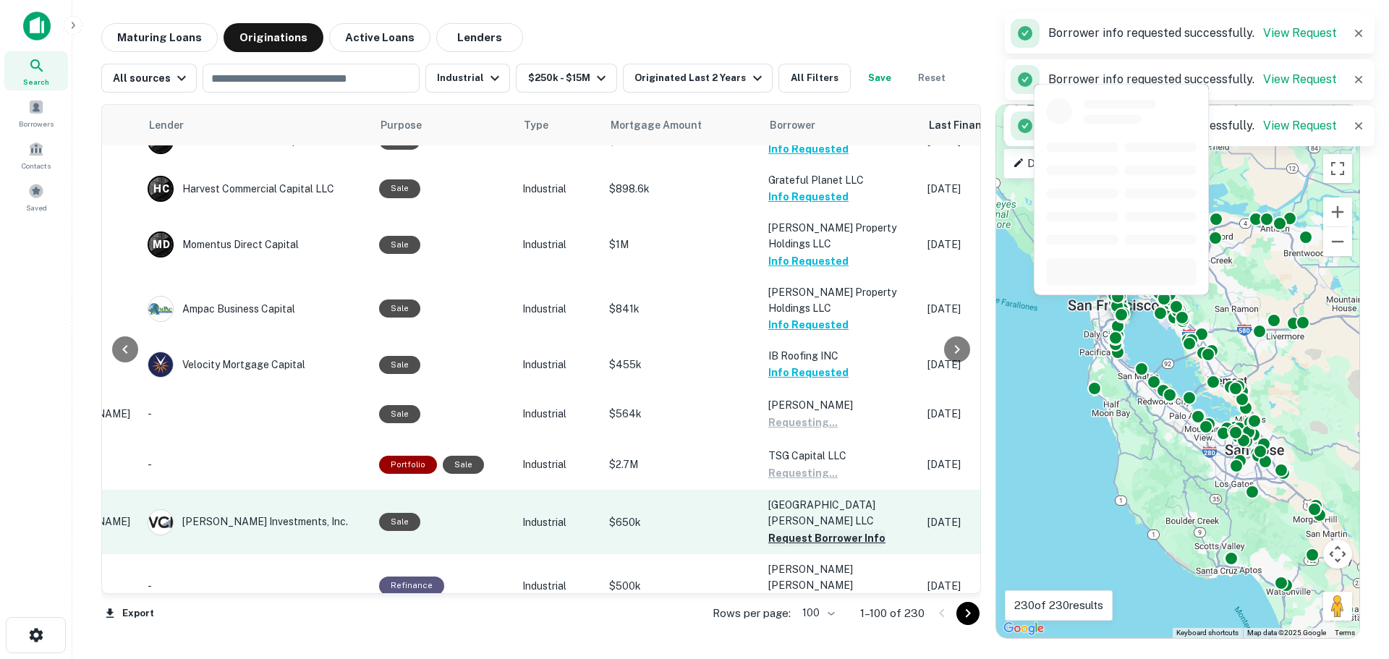
click at [795, 529] on button "Request Borrower Info" at bounding box center [826, 537] width 117 height 17
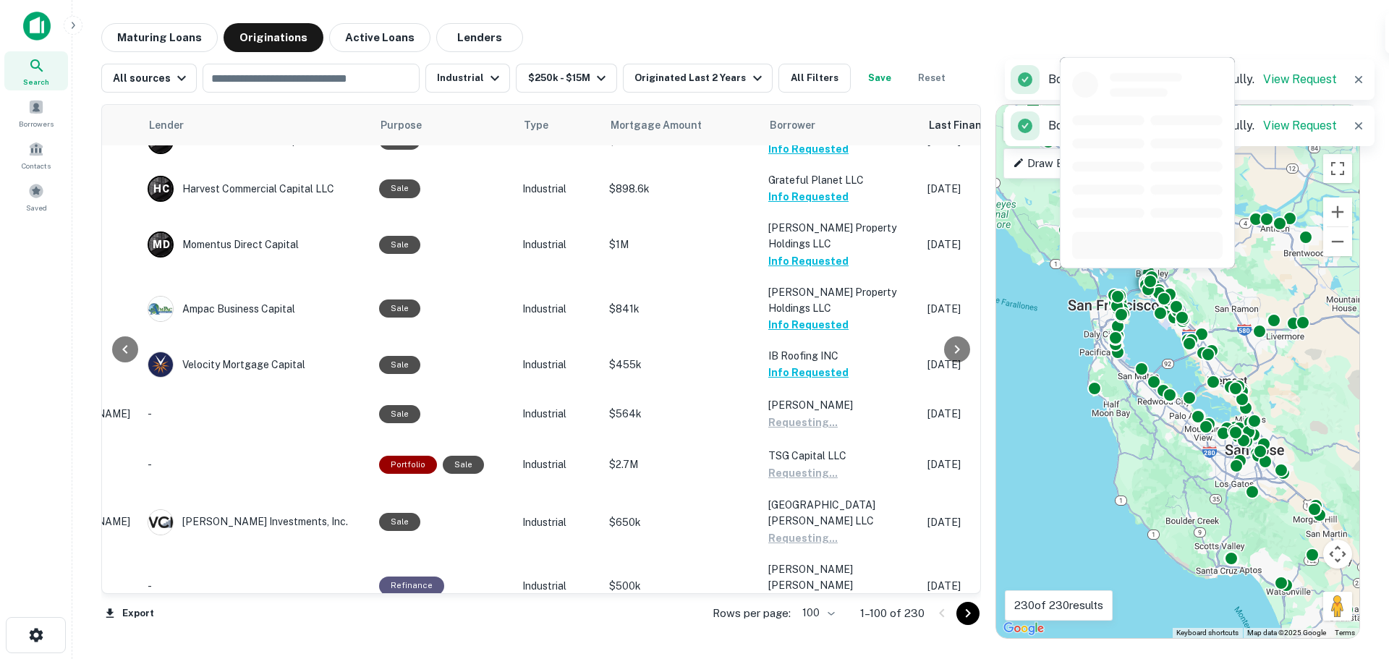
scroll to position [3182, 206]
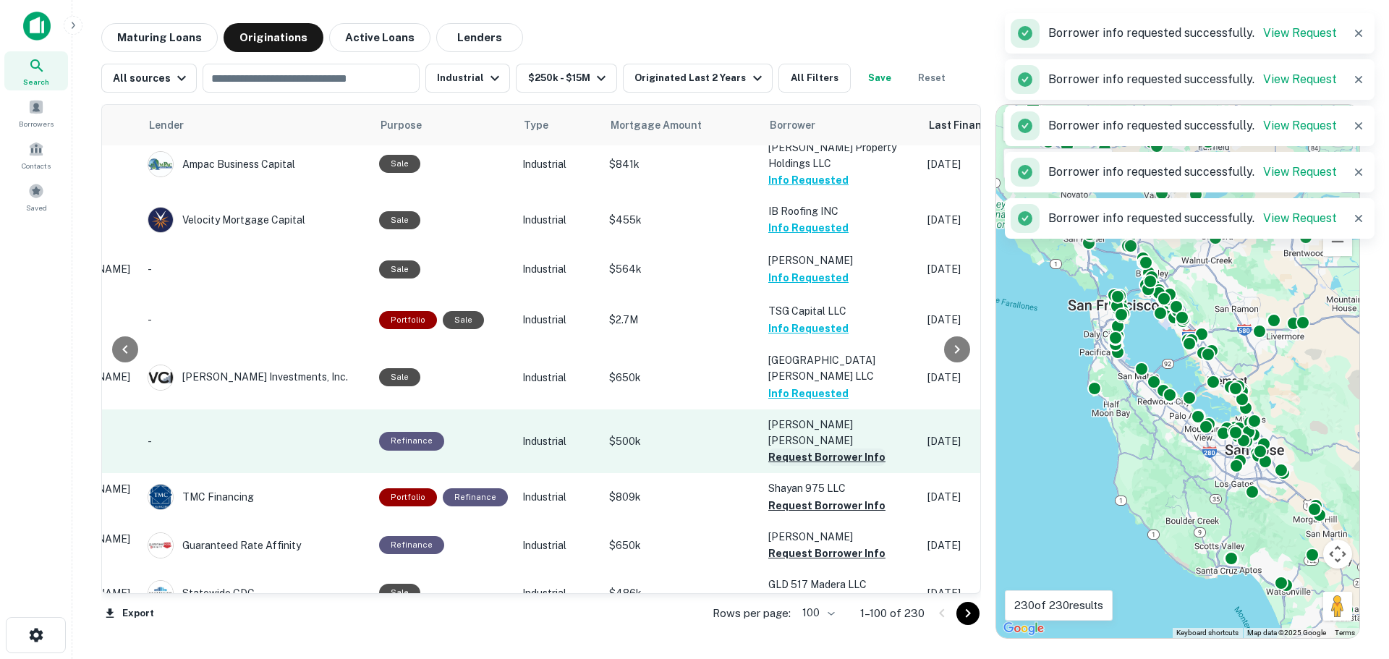
click at [785, 448] on button "Request Borrower Info" at bounding box center [826, 456] width 117 height 17
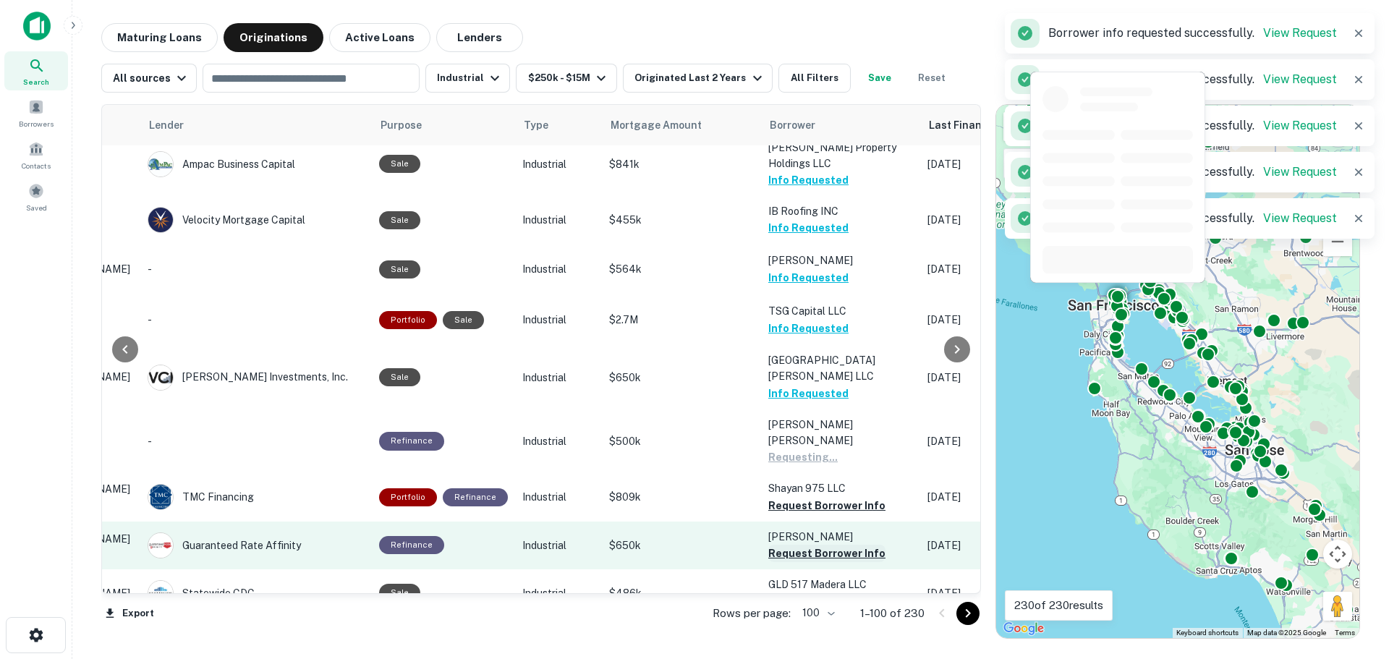
click at [788, 497] on button "Request Borrower Info" at bounding box center [826, 505] width 117 height 17
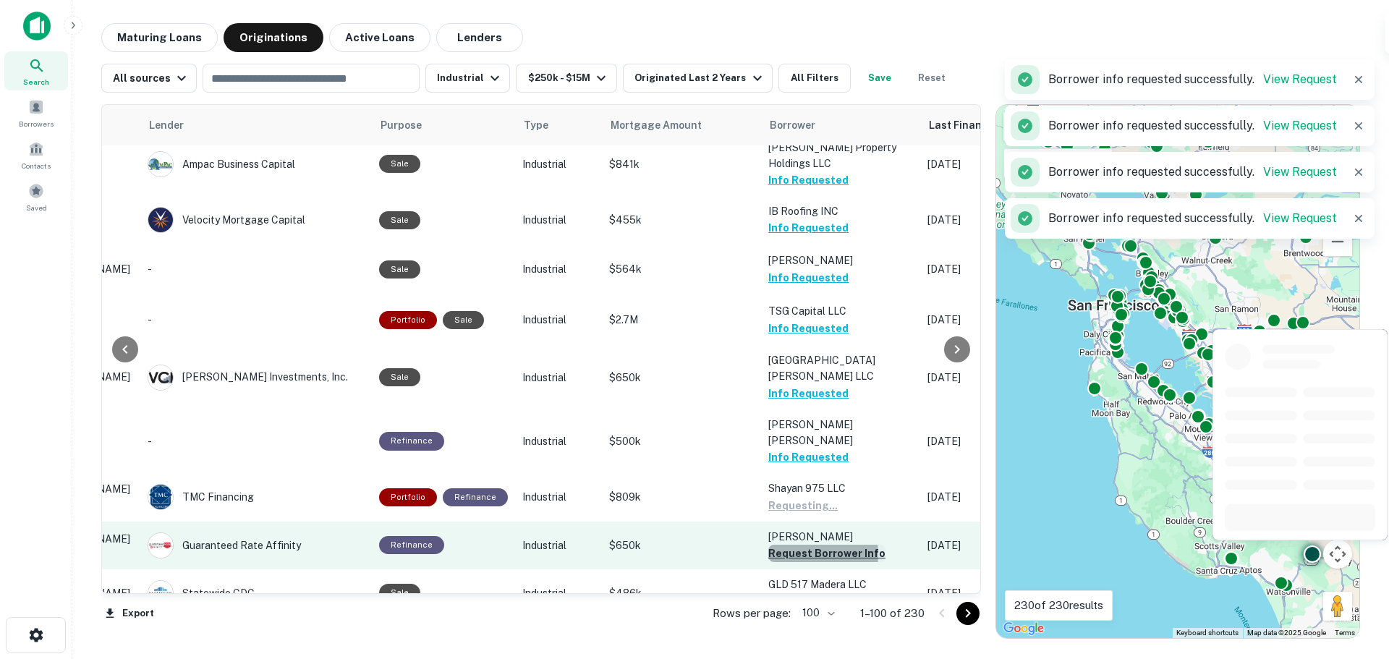
click at [788, 545] on button "Request Borrower Info" at bounding box center [826, 553] width 117 height 17
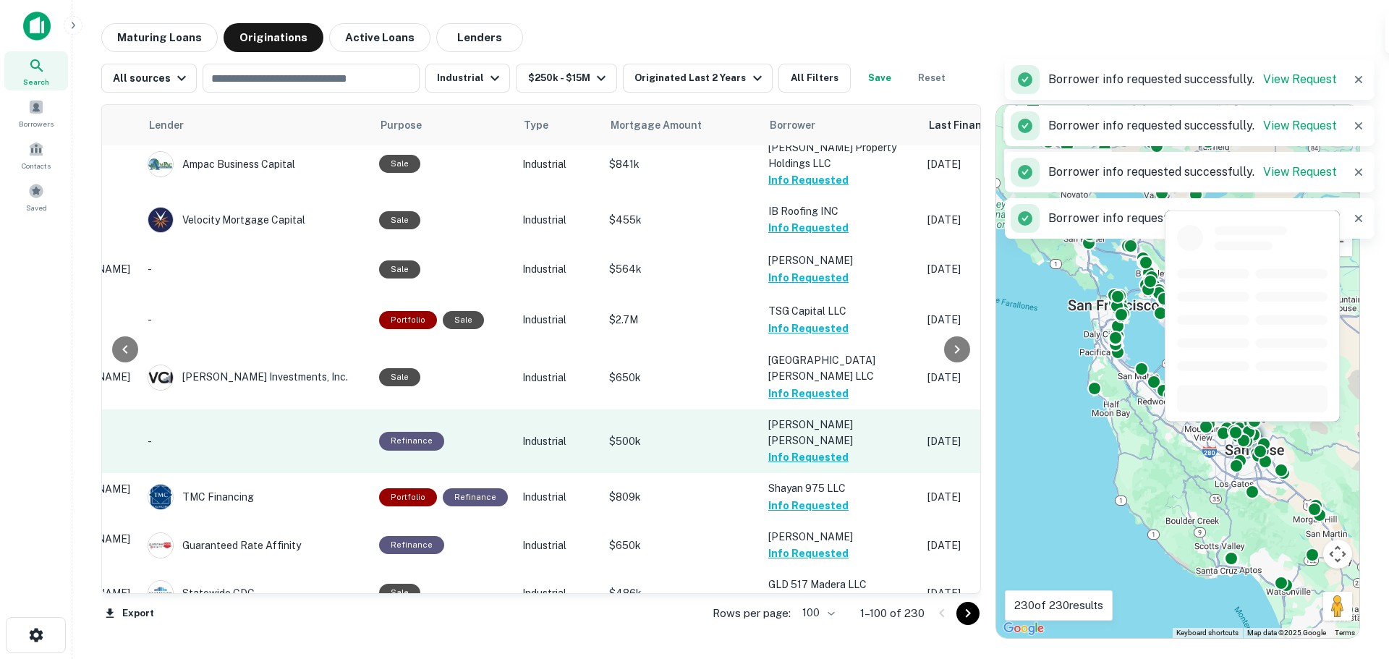
scroll to position [3327, 206]
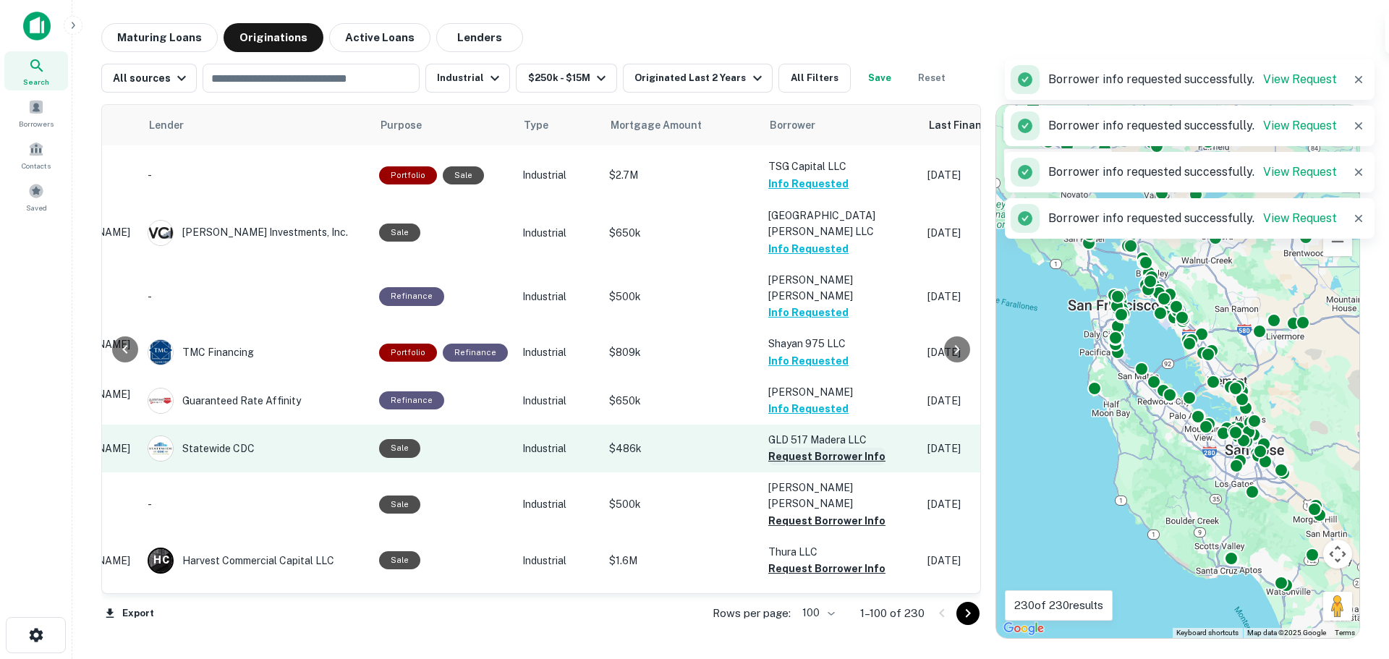
click at [814, 448] on button "Request Borrower Info" at bounding box center [826, 456] width 117 height 17
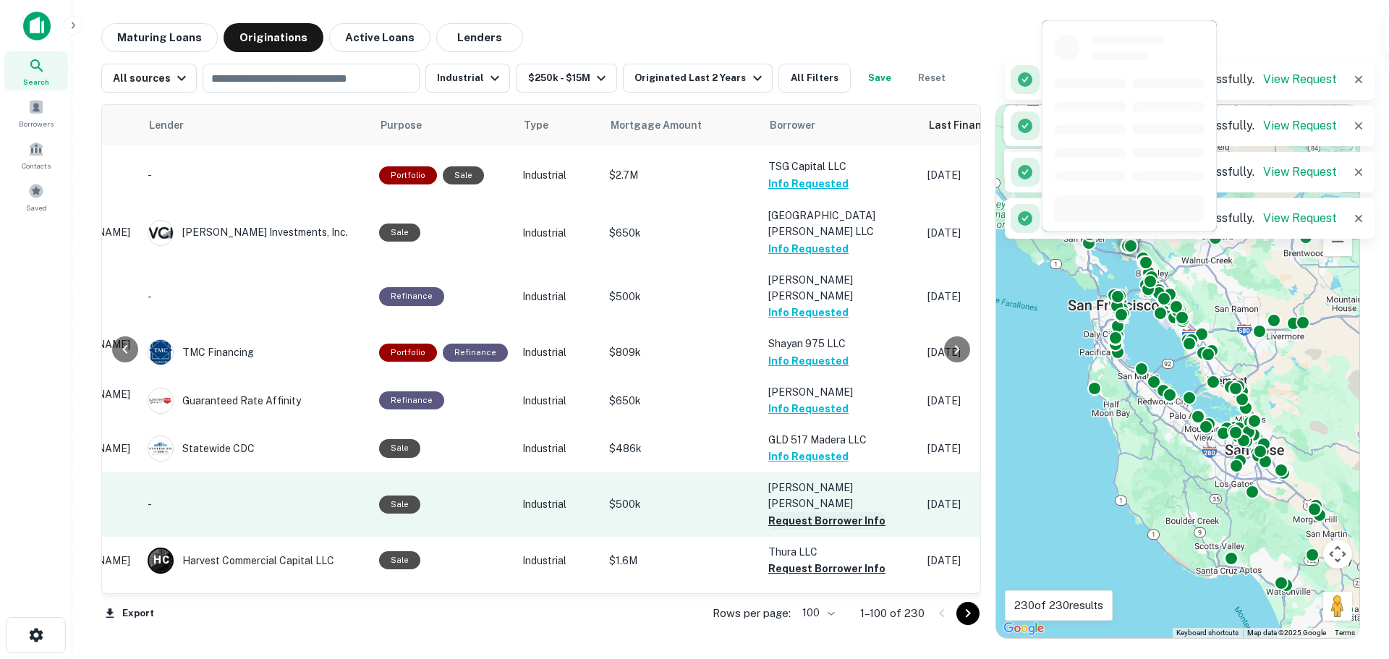
click at [789, 512] on button "Request Borrower Info" at bounding box center [826, 520] width 117 height 17
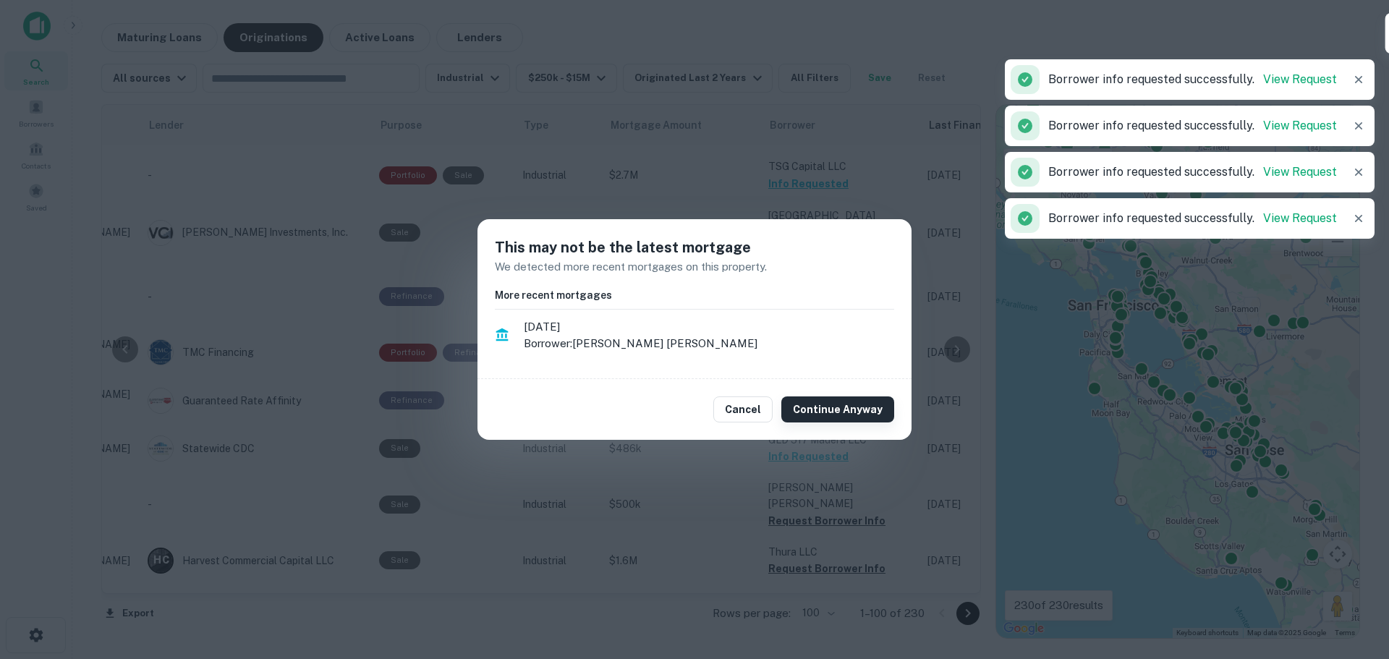
click at [803, 403] on button "Continue Anyway" at bounding box center [837, 409] width 113 height 26
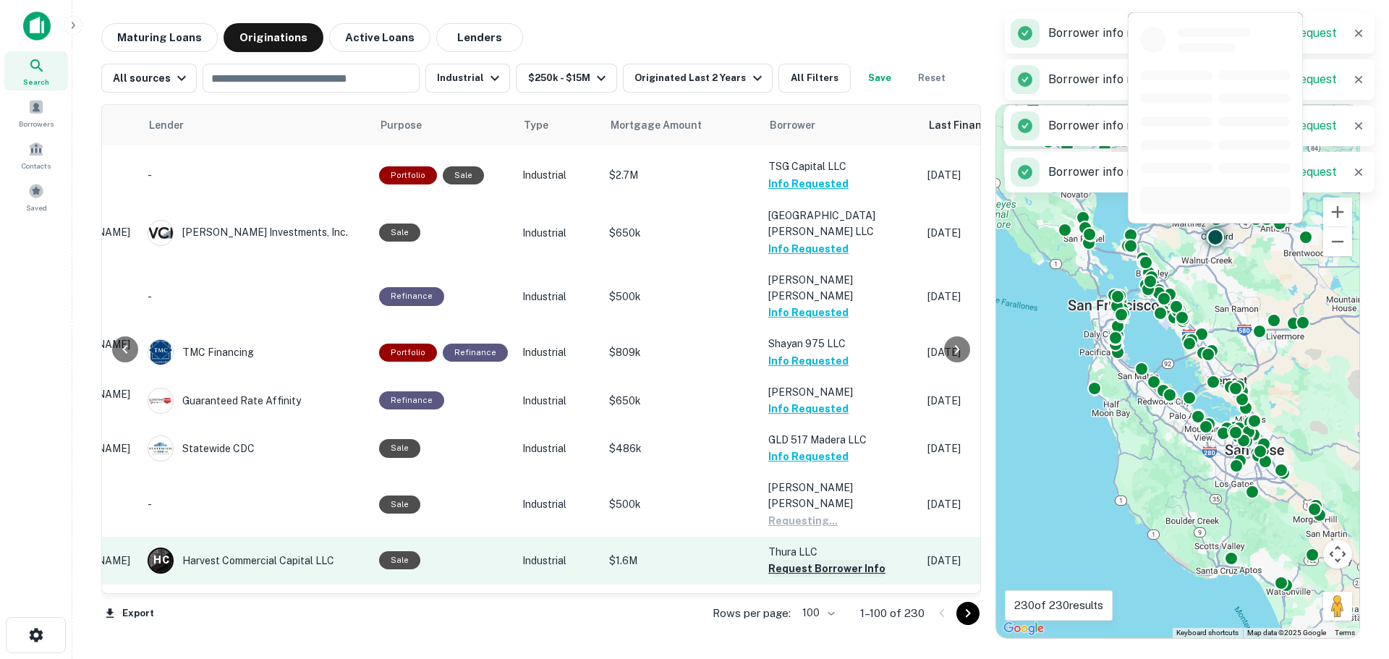
click at [793, 560] on button "Request Borrower Info" at bounding box center [826, 568] width 117 height 17
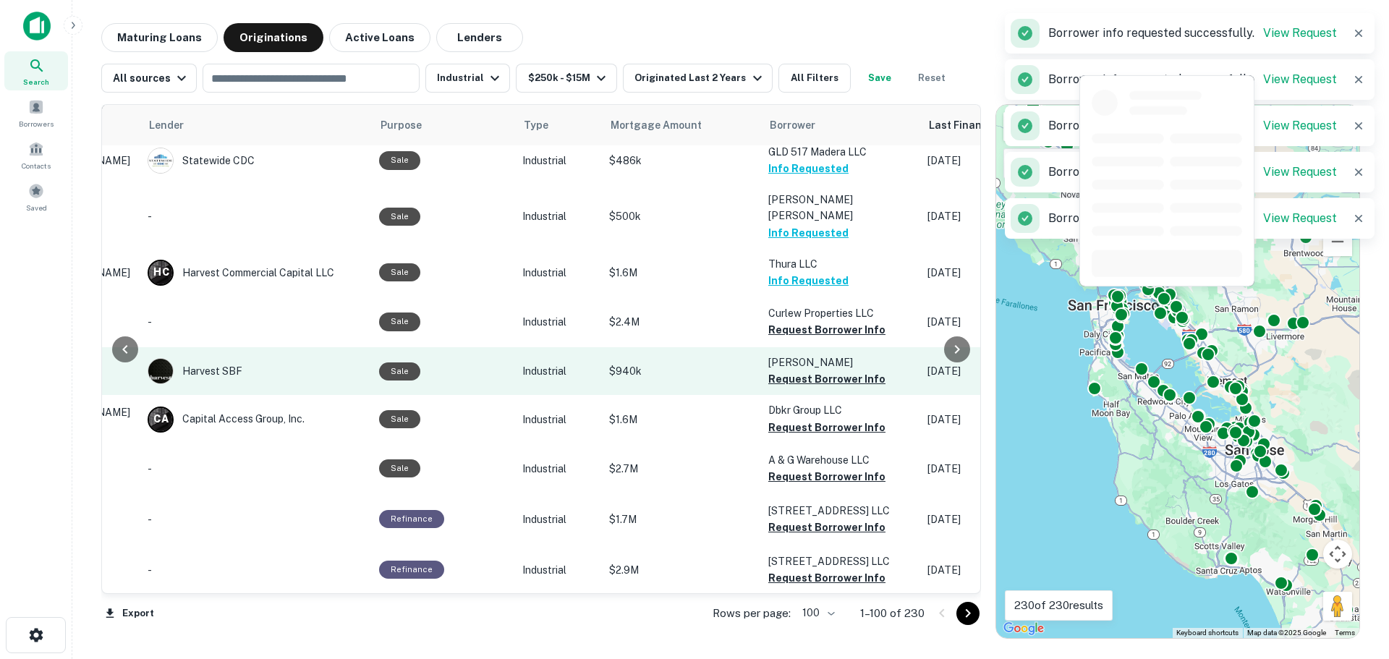
scroll to position [3616, 206]
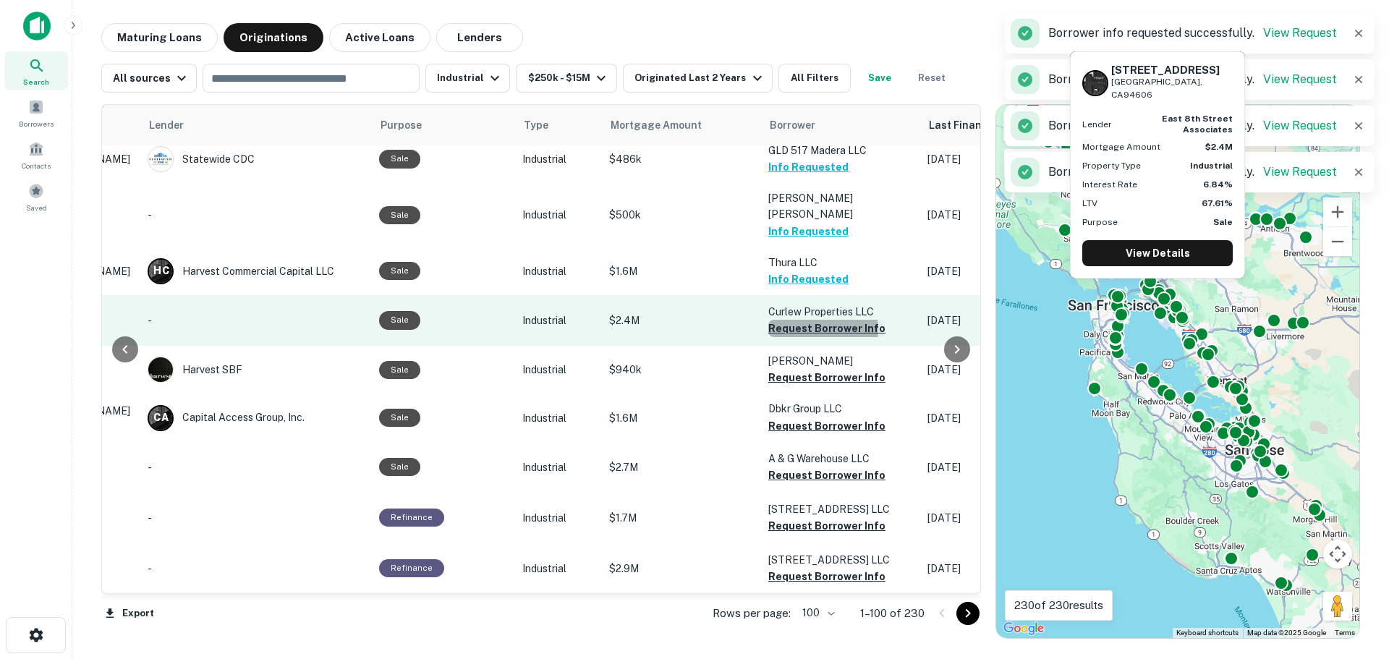
click at [809, 320] on button "Request Borrower Info" at bounding box center [826, 328] width 117 height 17
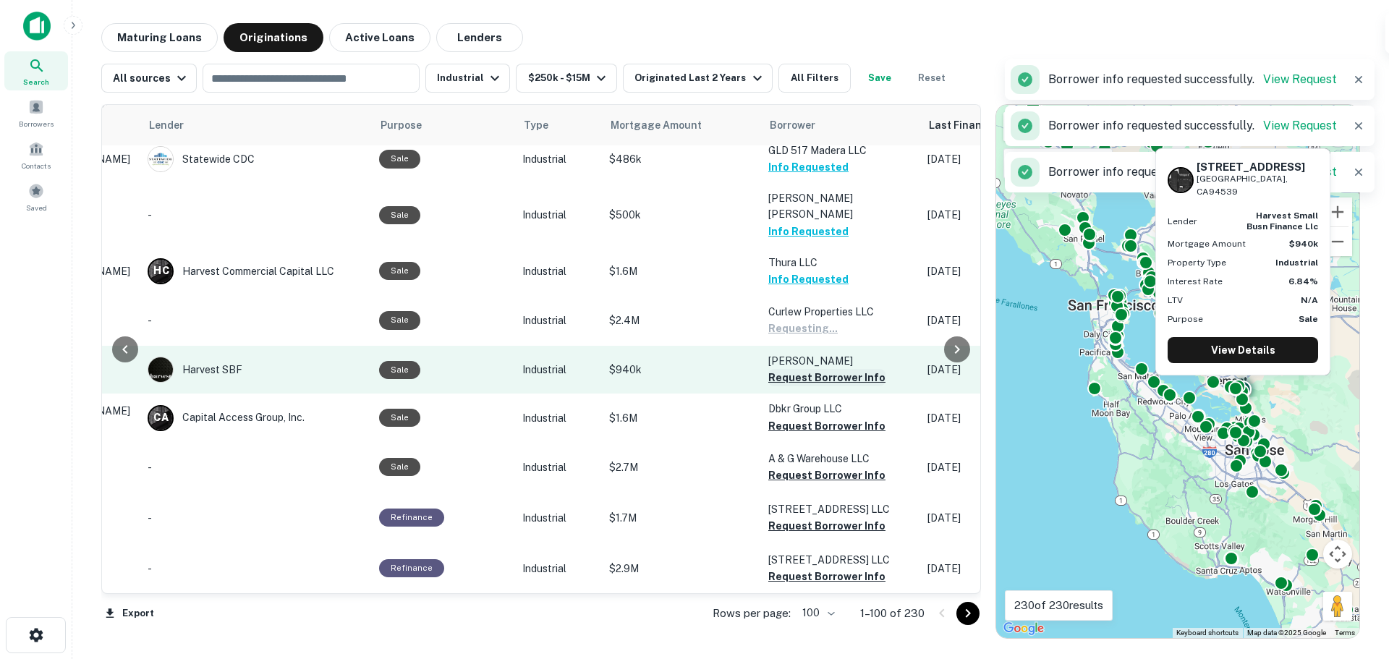
click at [806, 369] on button "Request Borrower Info" at bounding box center [826, 377] width 117 height 17
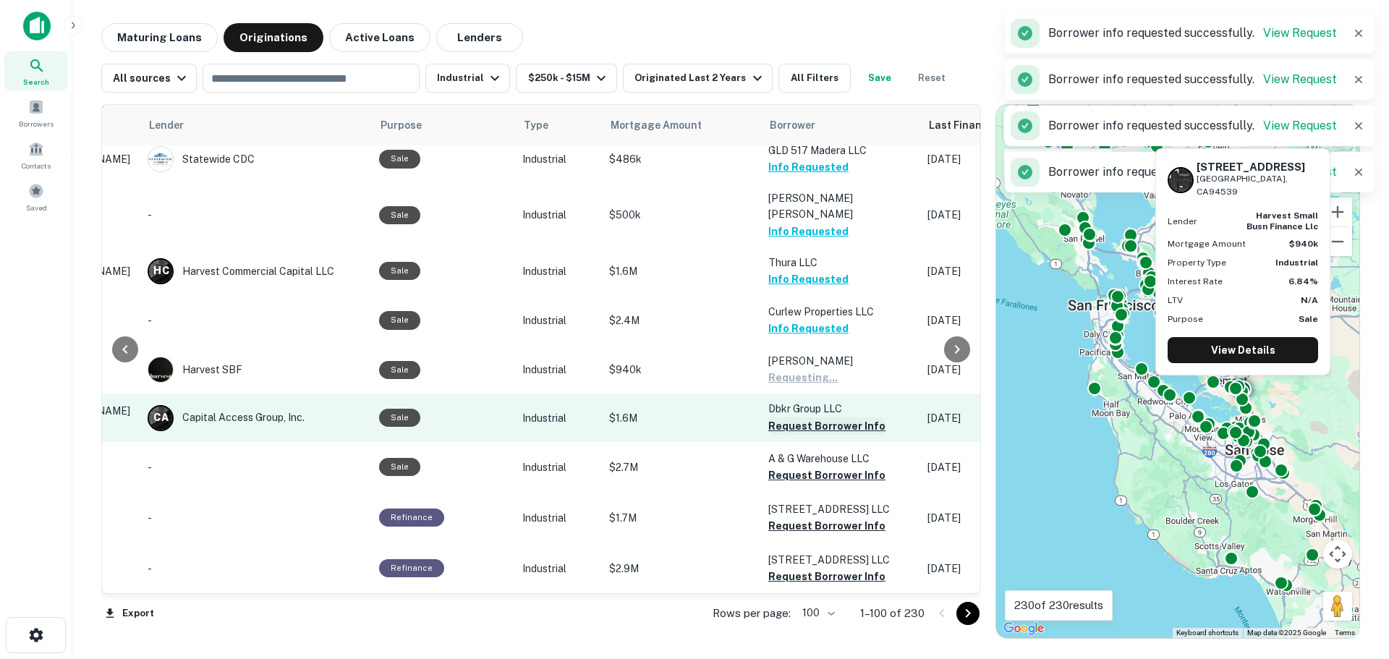
click at [804, 417] on button "Request Borrower Info" at bounding box center [826, 425] width 117 height 17
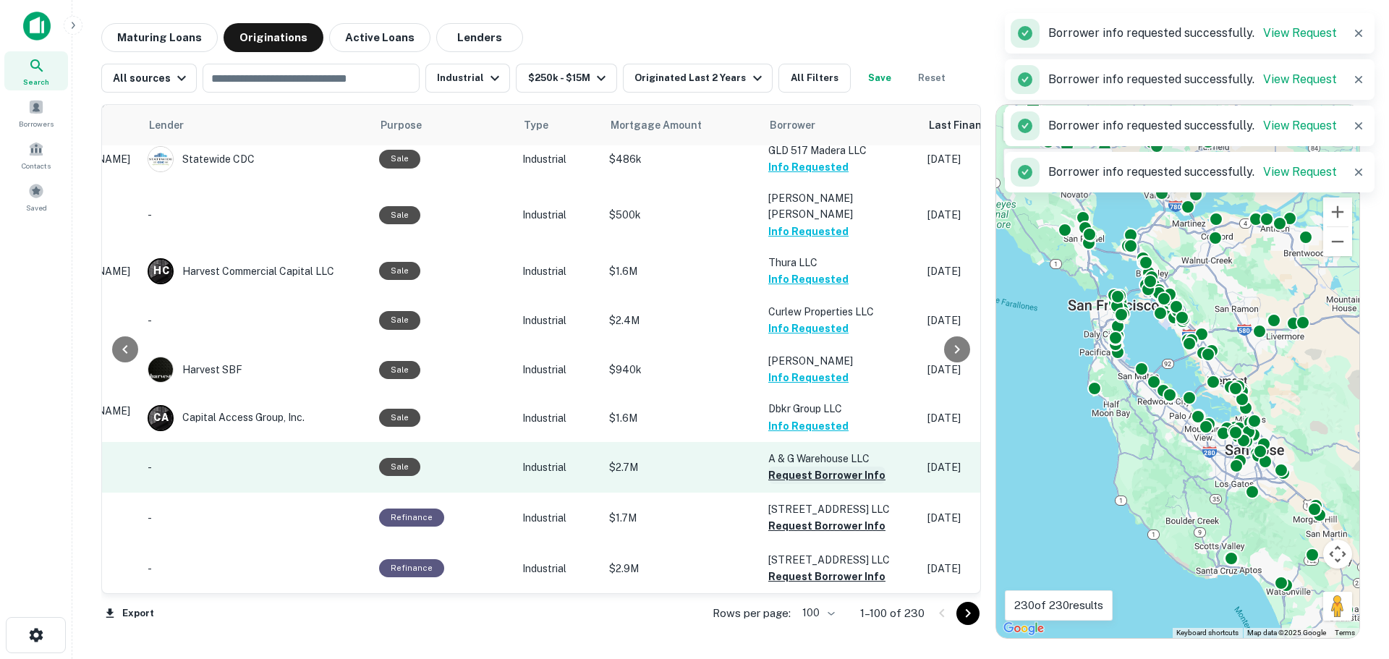
click at [775, 466] on button "Request Borrower Info" at bounding box center [826, 474] width 117 height 17
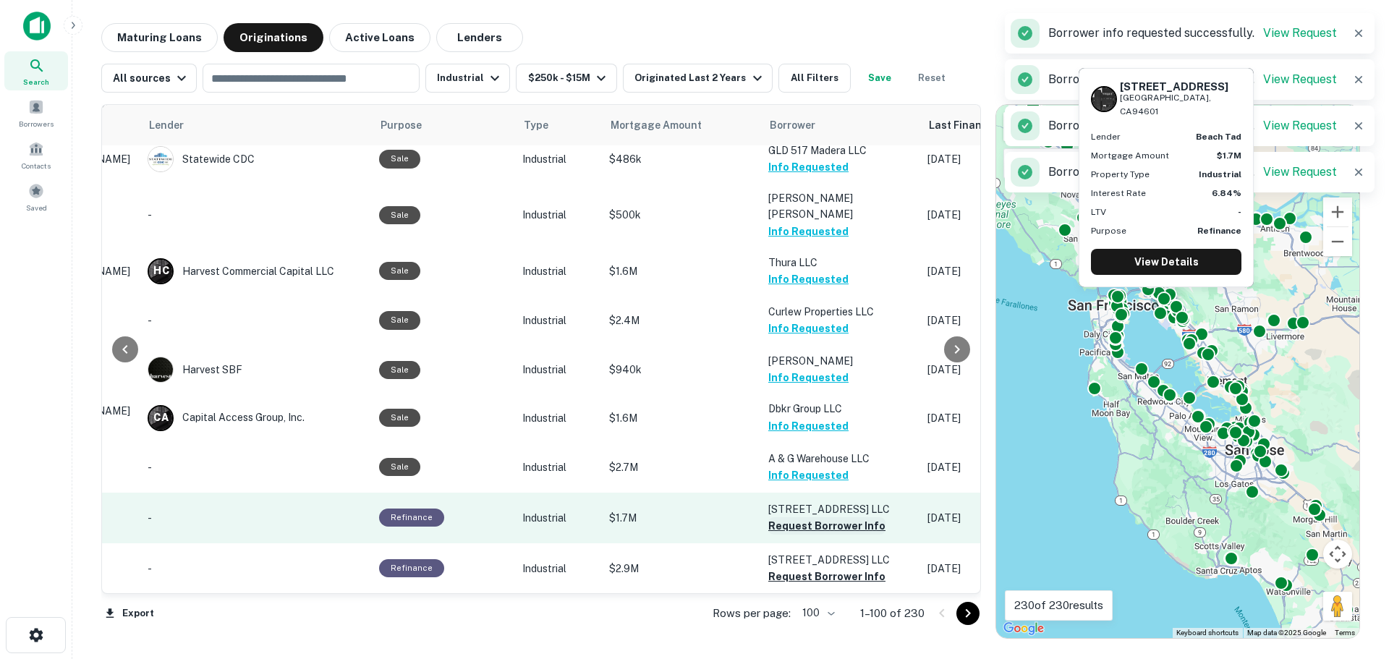
click at [782, 517] on button "Request Borrower Info" at bounding box center [826, 525] width 117 height 17
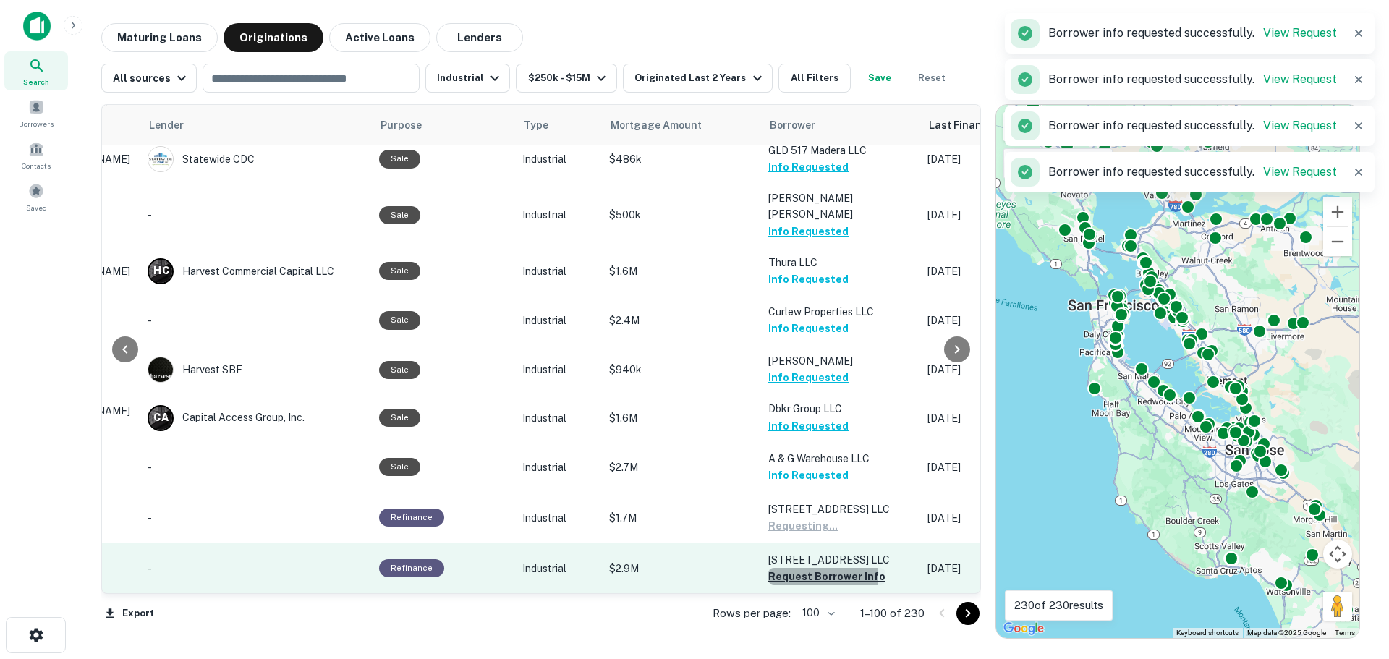
click at [784, 568] on button "Request Borrower Info" at bounding box center [826, 576] width 117 height 17
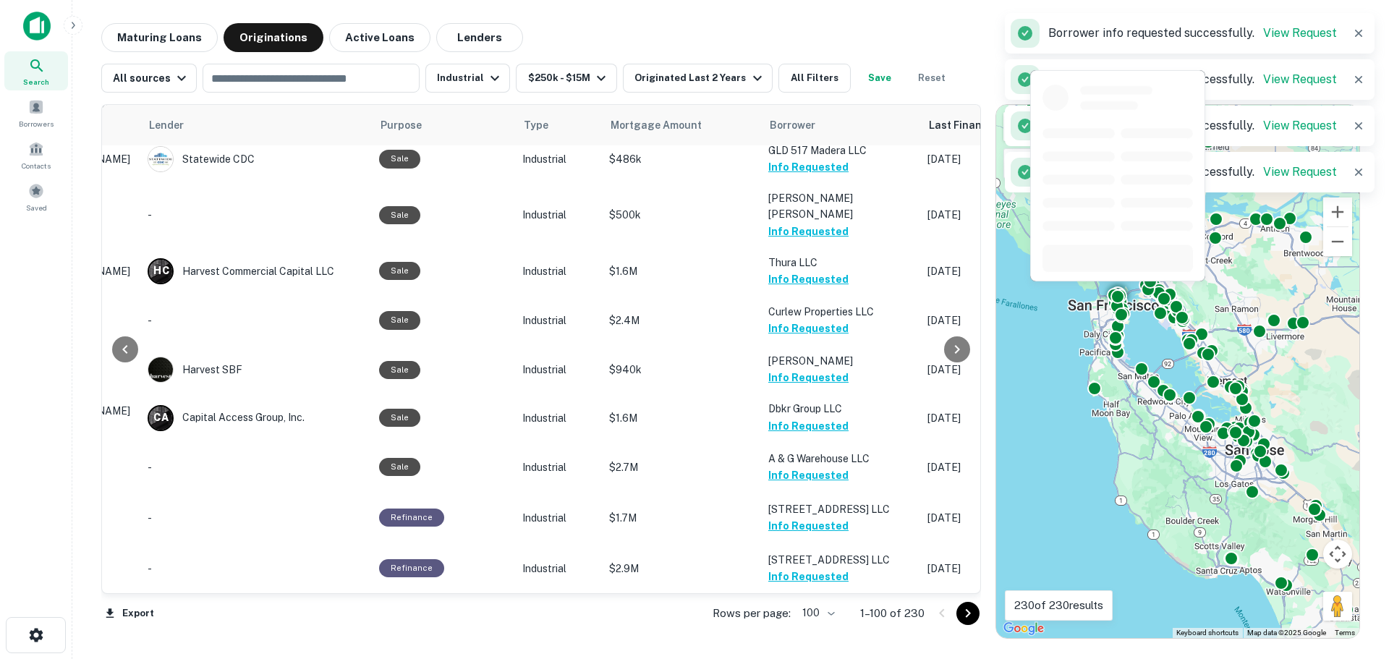
click at [784, 617] on button "Request Borrower Info" at bounding box center [826, 625] width 117 height 17
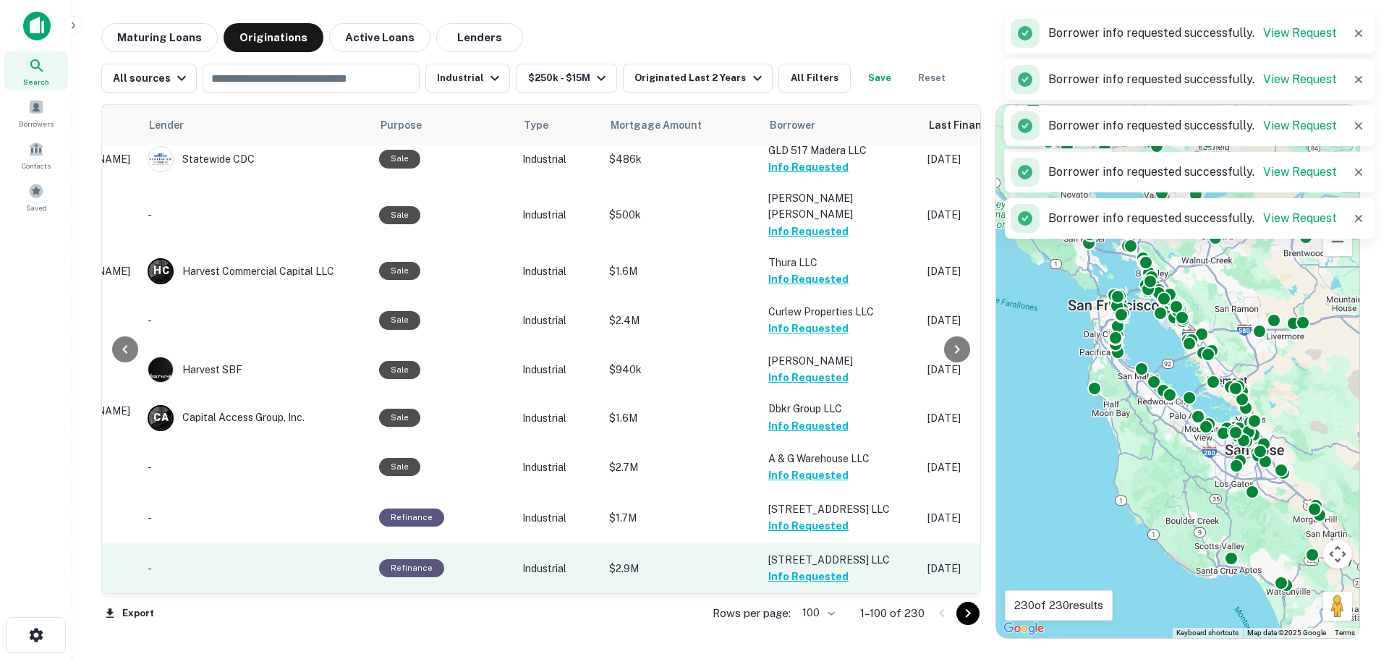
scroll to position [3761, 206]
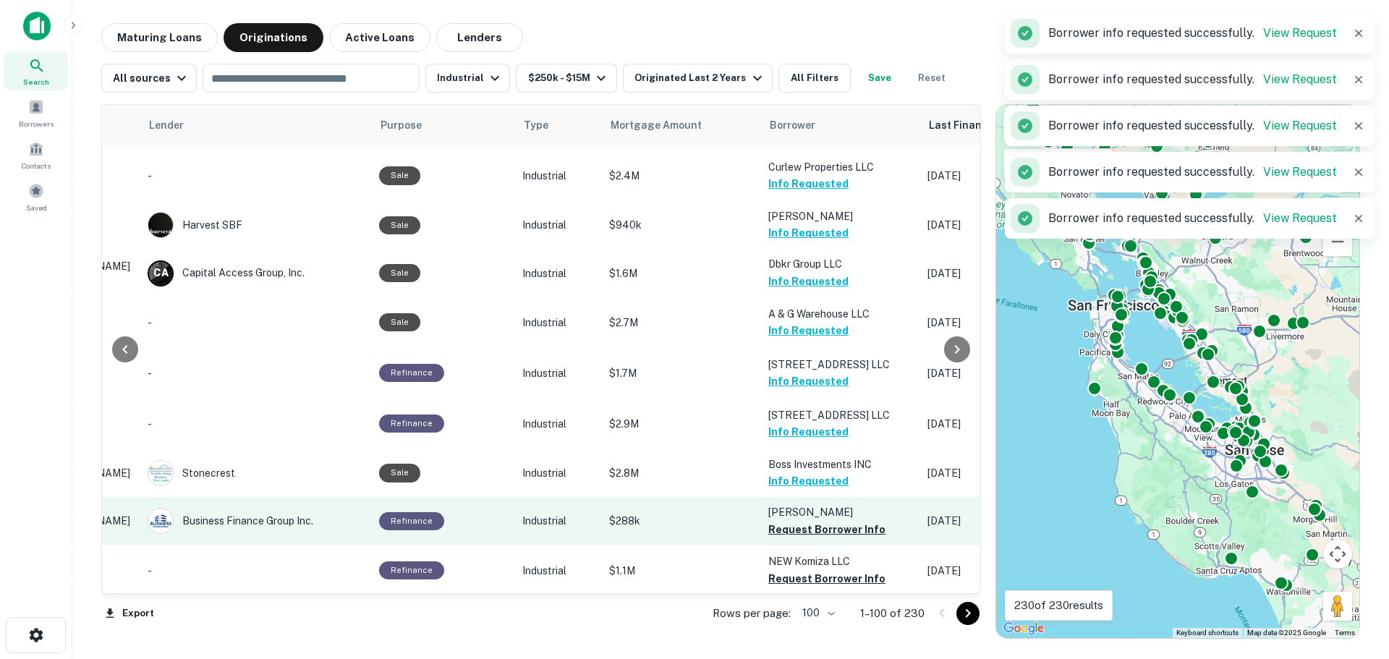
click at [807, 497] on td "Jaramillo Nathan W Request Borrower Info" at bounding box center [840, 521] width 159 height 48
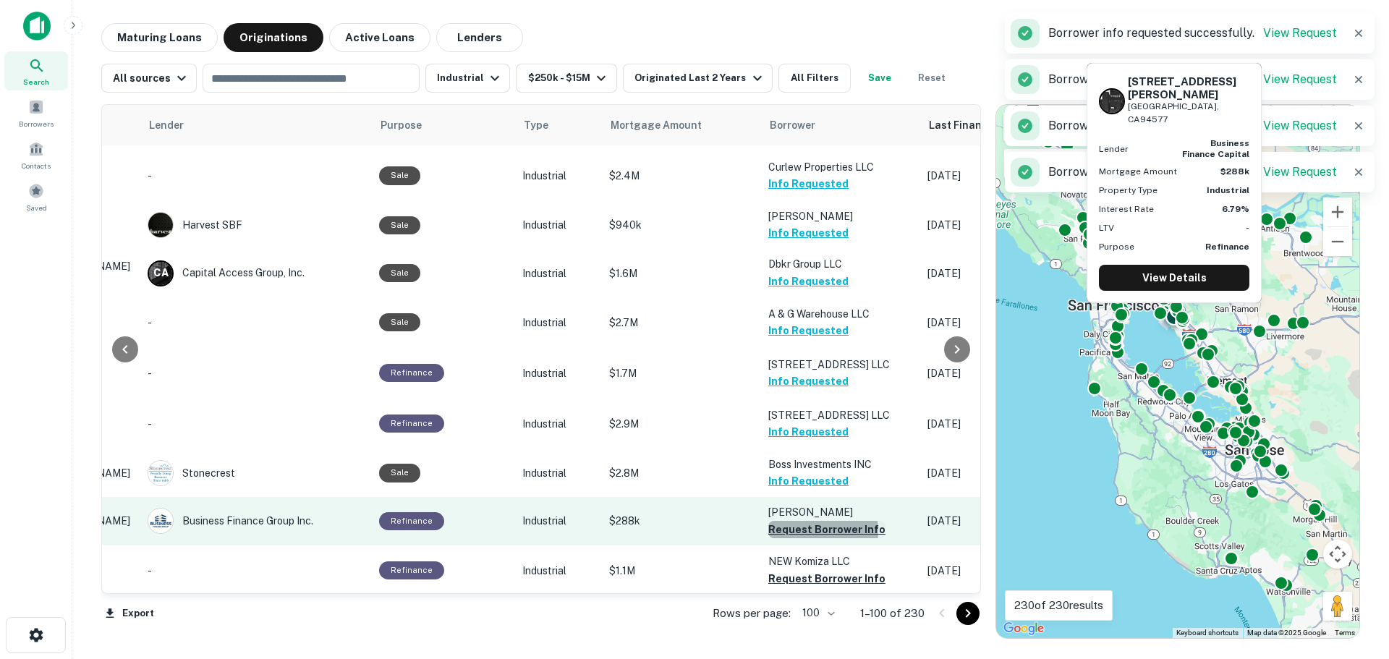
click at [799, 521] on button "Request Borrower Info" at bounding box center [826, 529] width 117 height 17
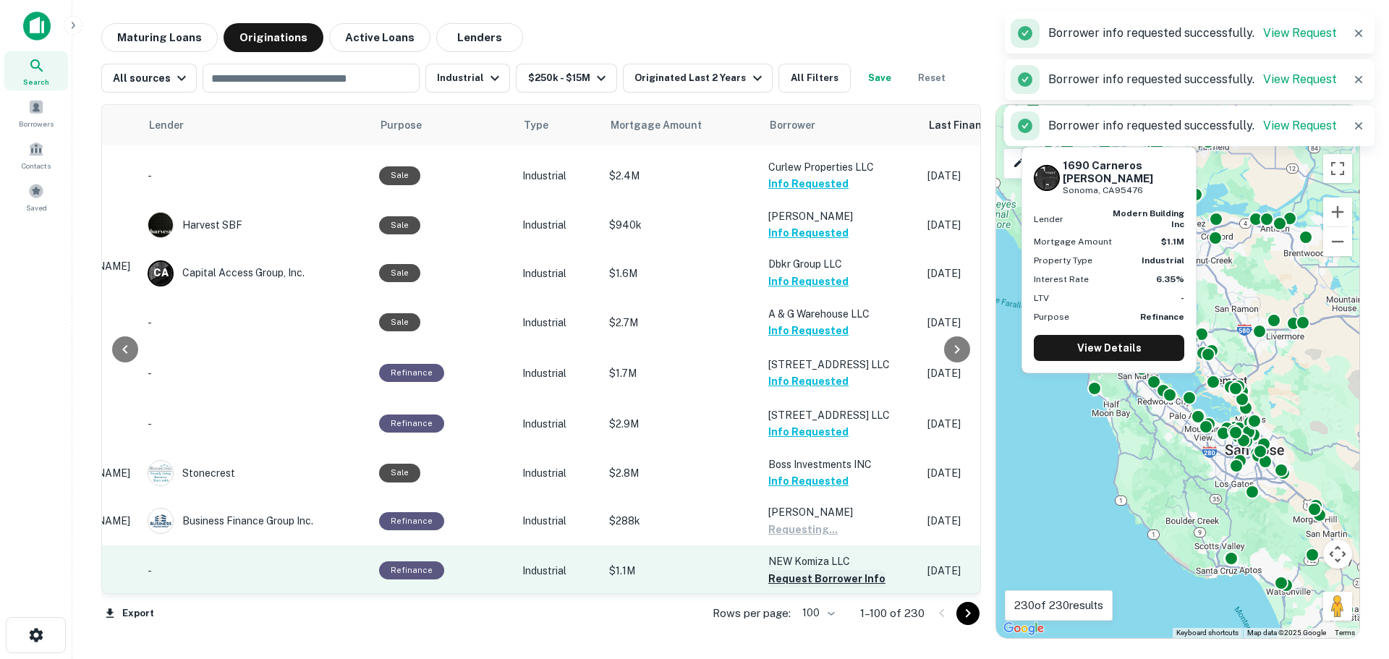
click at [802, 570] on button "Request Borrower Info" at bounding box center [826, 578] width 117 height 17
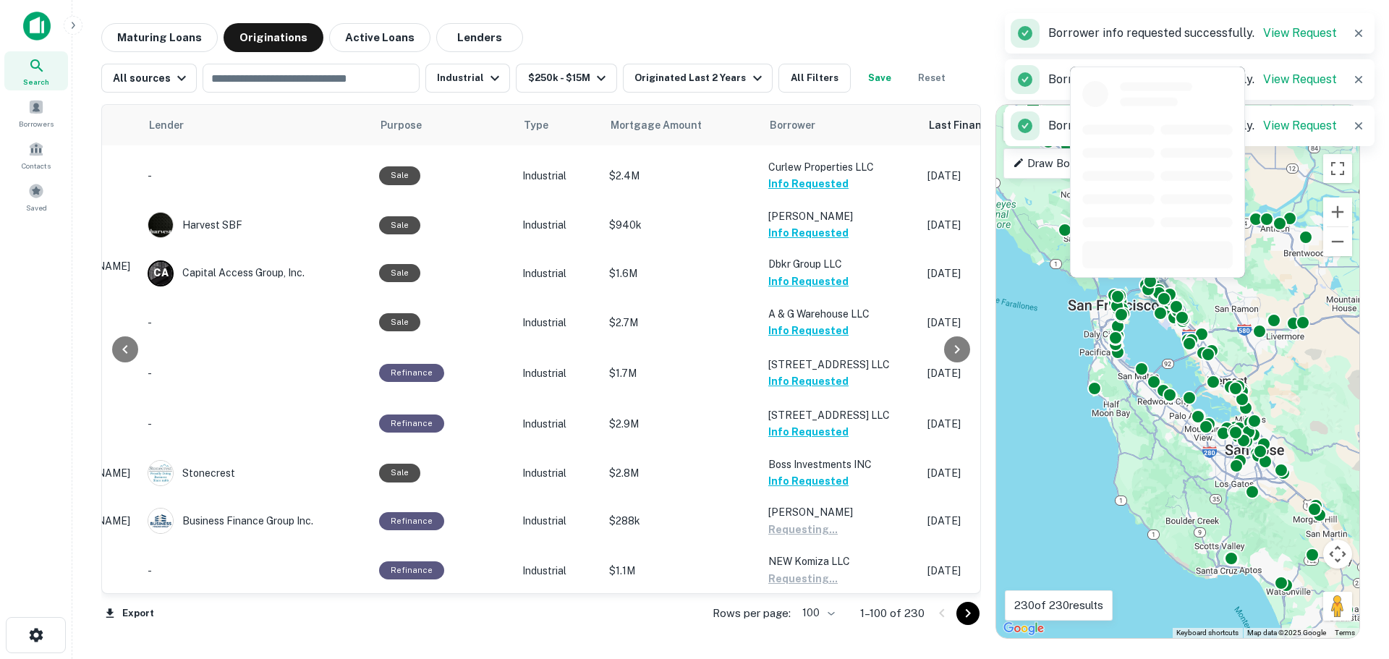
click at [802, 619] on button "Request Borrower Info" at bounding box center [826, 627] width 117 height 17
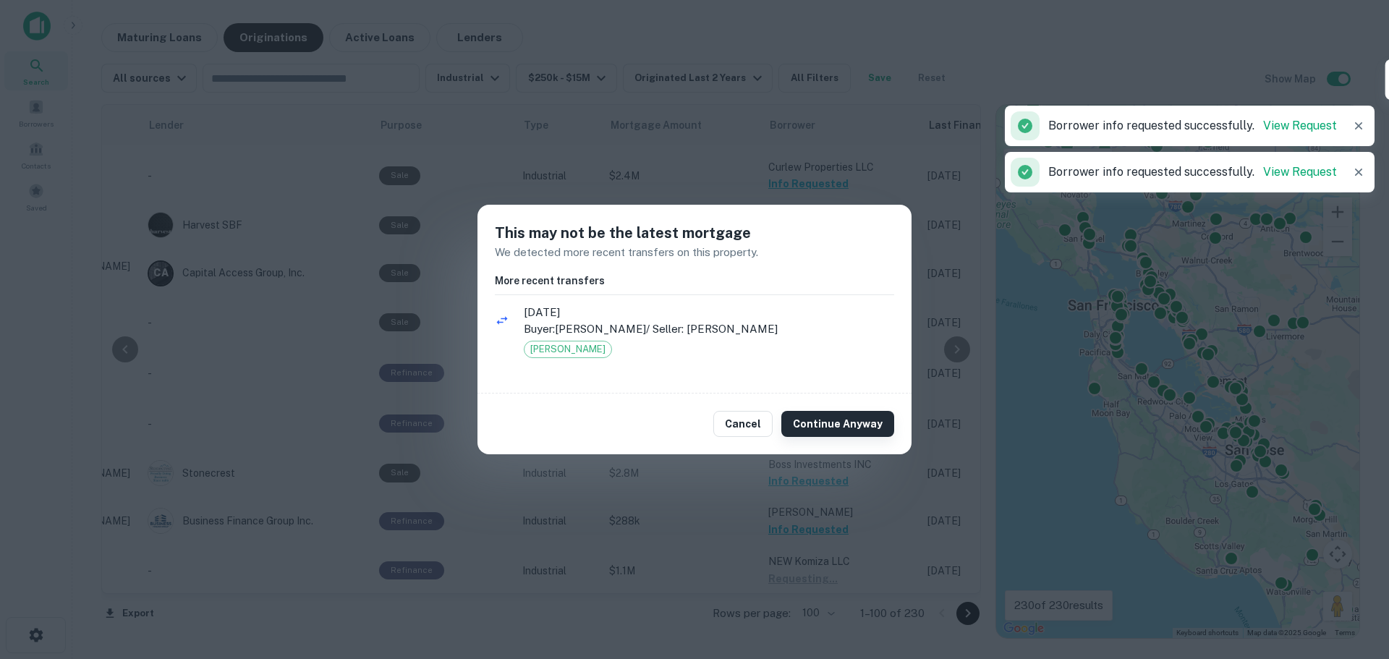
click at [814, 422] on button "Continue Anyway" at bounding box center [837, 424] width 113 height 26
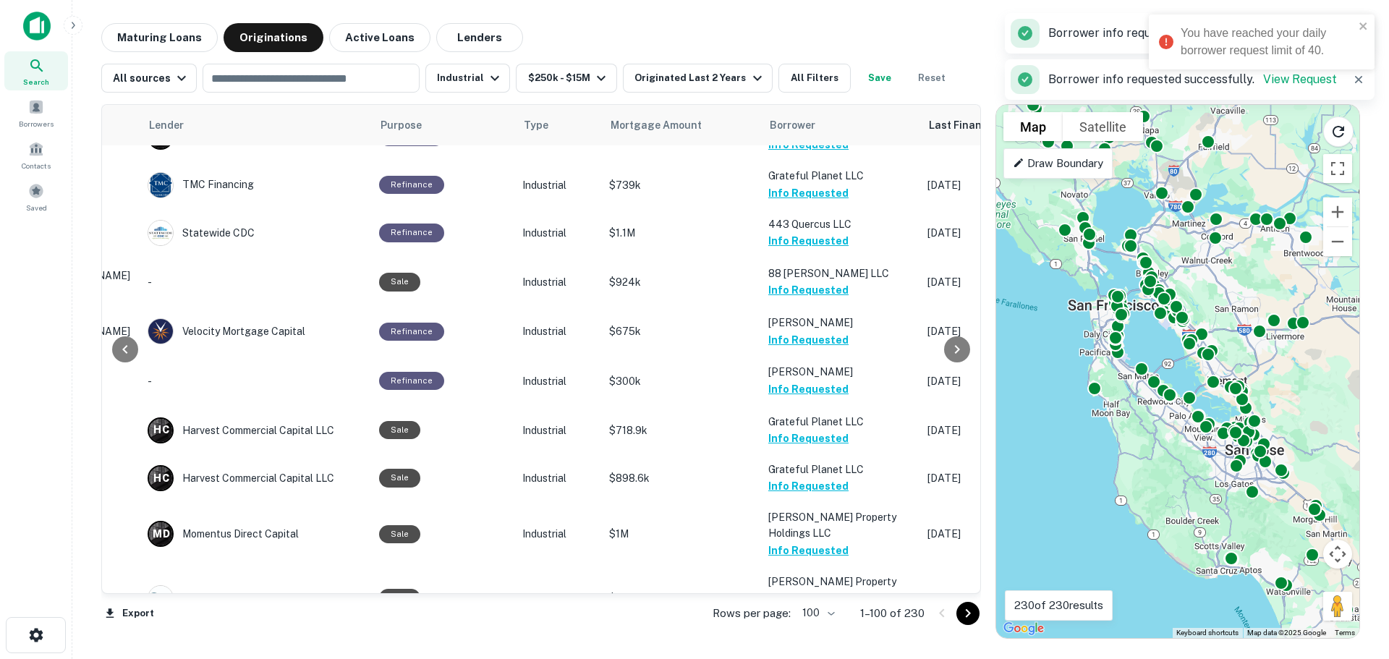
scroll to position [1880, 206]
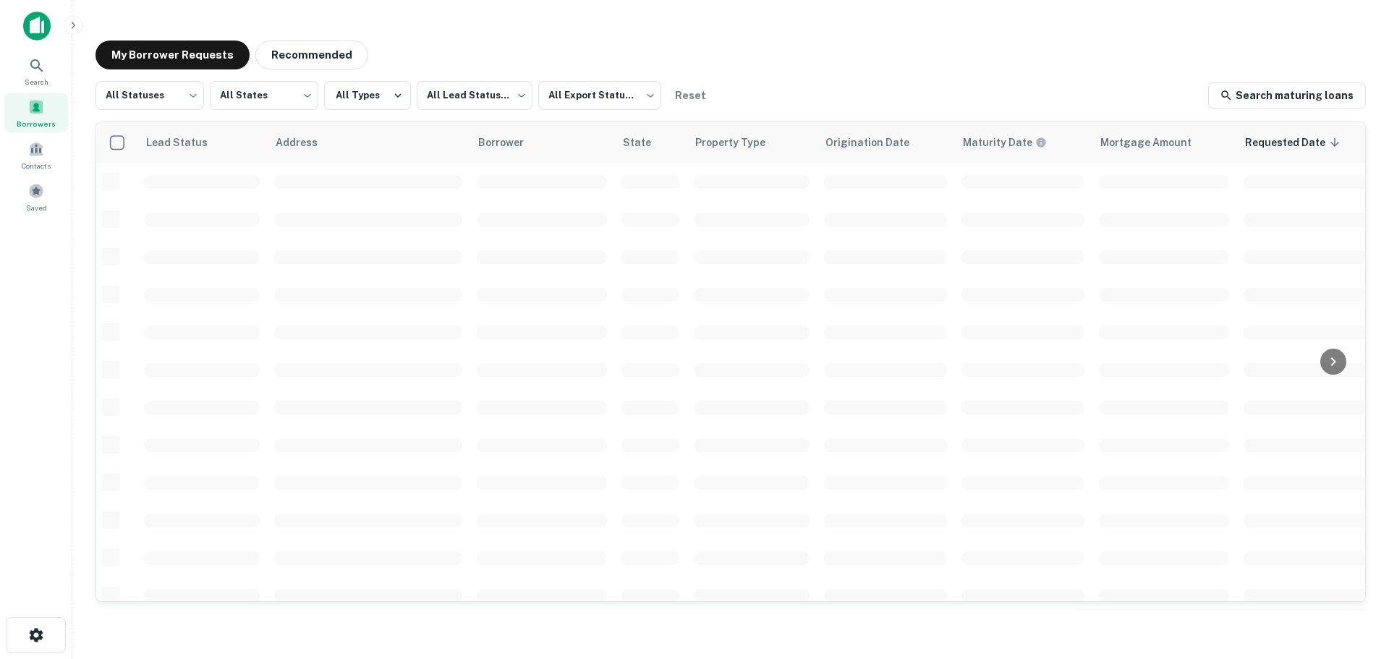
click at [530, 59] on div "My Borrower Requests Recommended" at bounding box center [730, 55] width 1270 height 29
click at [532, 112] on div "All Statuses *** ​ All States *** ​ All Types All Lead Statuses *** ​ All Expor…" at bounding box center [730, 344] width 1270 height 527
click at [531, 108] on div "All Statuses *** ​ All States *** ​ All Types All Lead Statuses *** ​ All Expor…" at bounding box center [404, 95] width 618 height 29
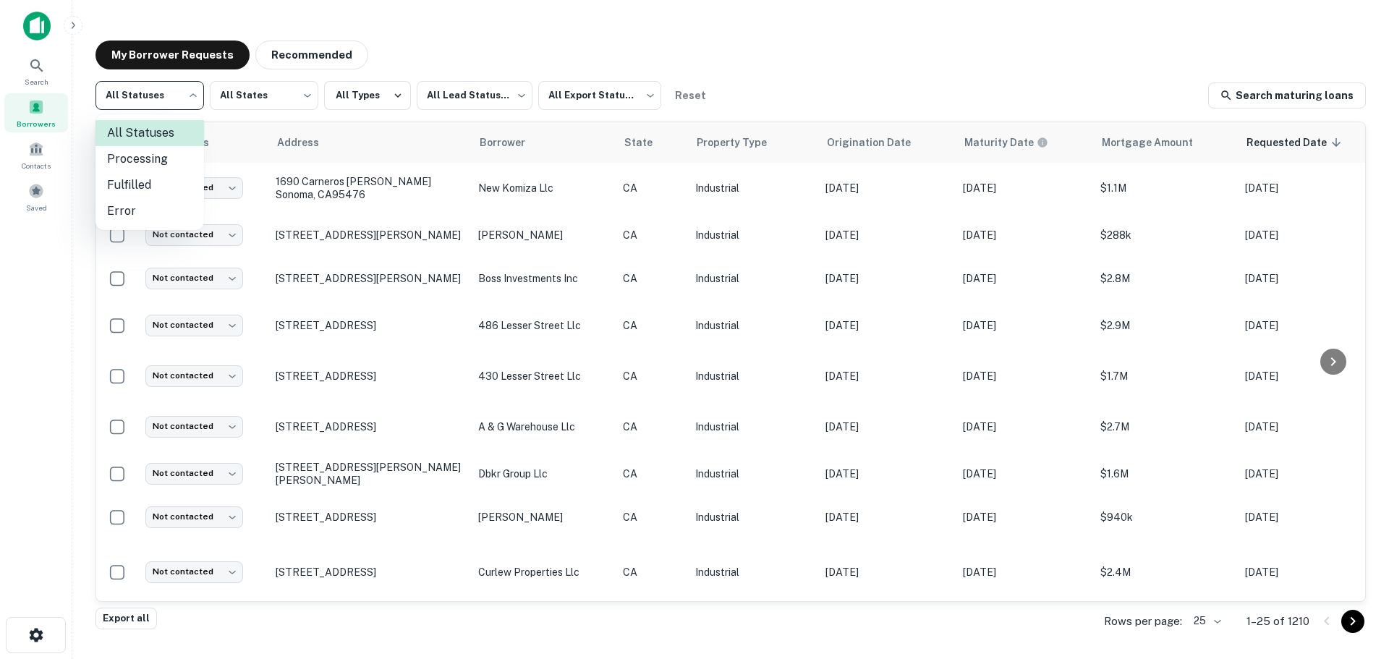
click at [186, 89] on body "Search Borrowers Contacts Saved My Borrower Requests Recommended All Statuses *…" at bounding box center [694, 329] width 1389 height 659
click at [152, 187] on li "Fulfilled" at bounding box center [149, 185] width 108 height 26
type input "*********"
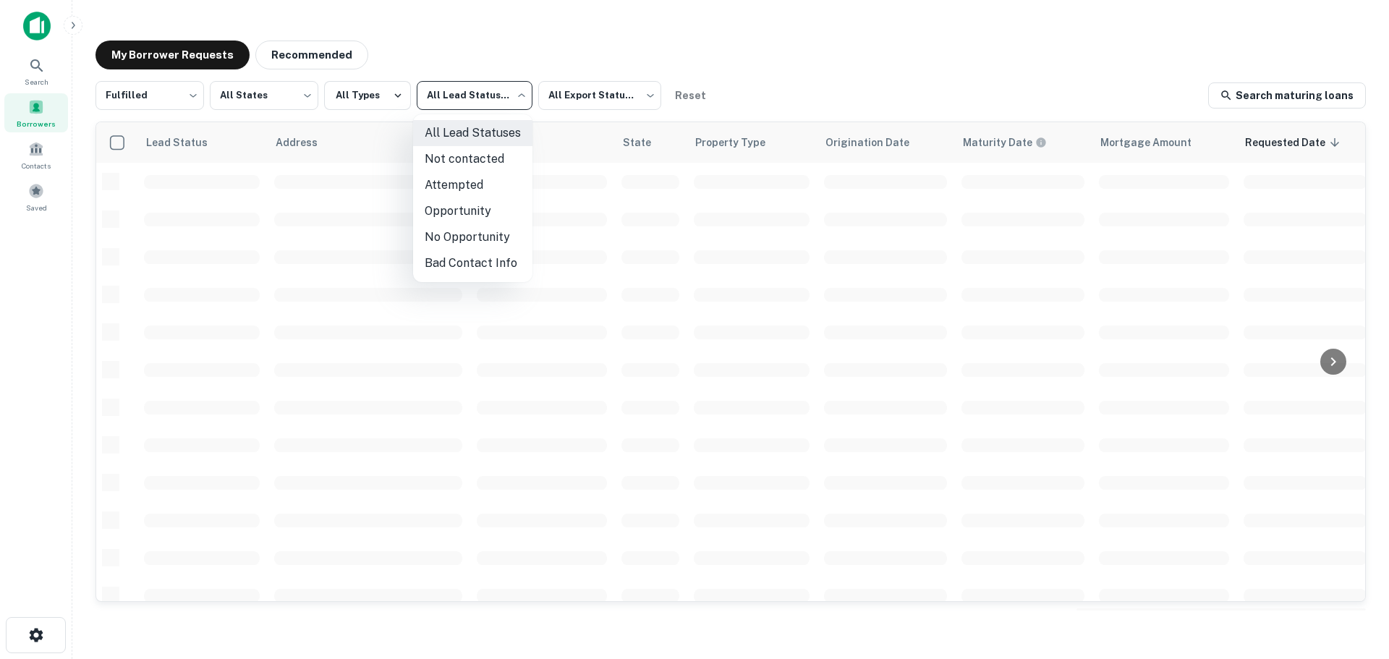
click at [482, 99] on body "Search Borrowers Contacts Saved My Borrower Requests Recommended Fulfilled ****…" at bounding box center [694, 329] width 1389 height 659
click at [471, 160] on li "Not contacted" at bounding box center [472, 159] width 119 height 26
type input "****"
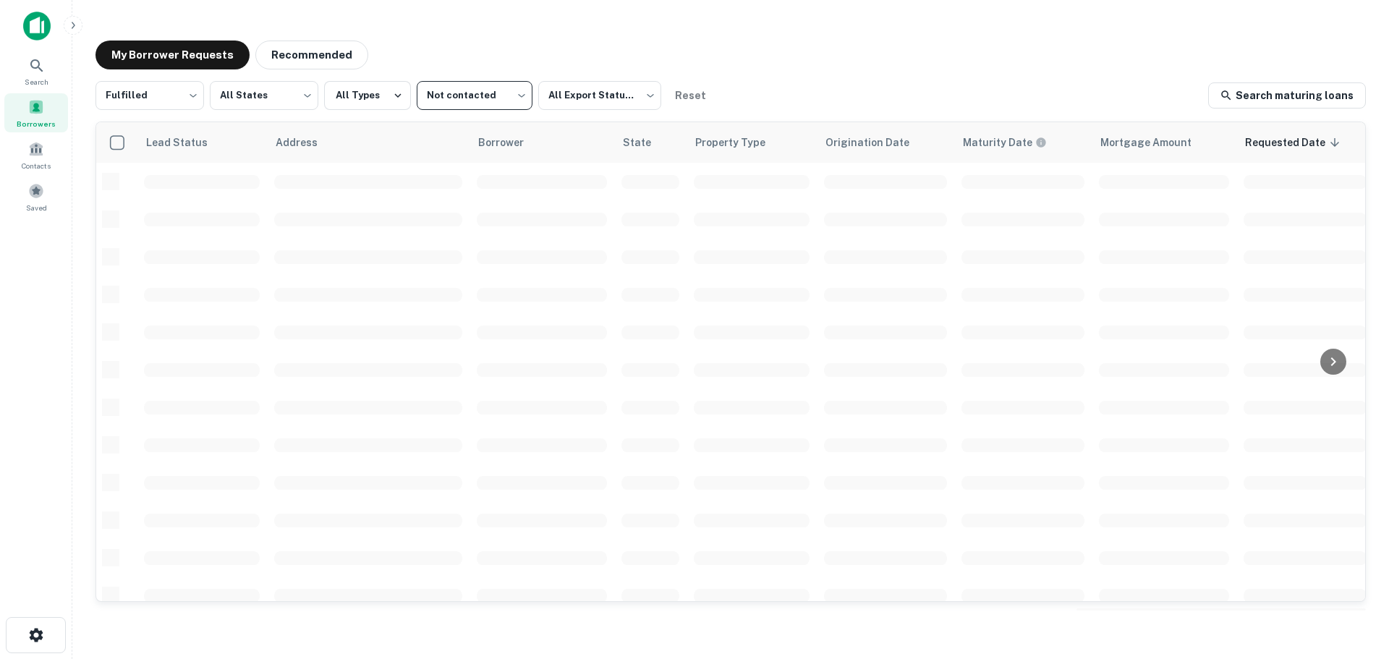
click at [877, 66] on div "My Borrower Requests Recommended" at bounding box center [730, 55] width 1270 height 29
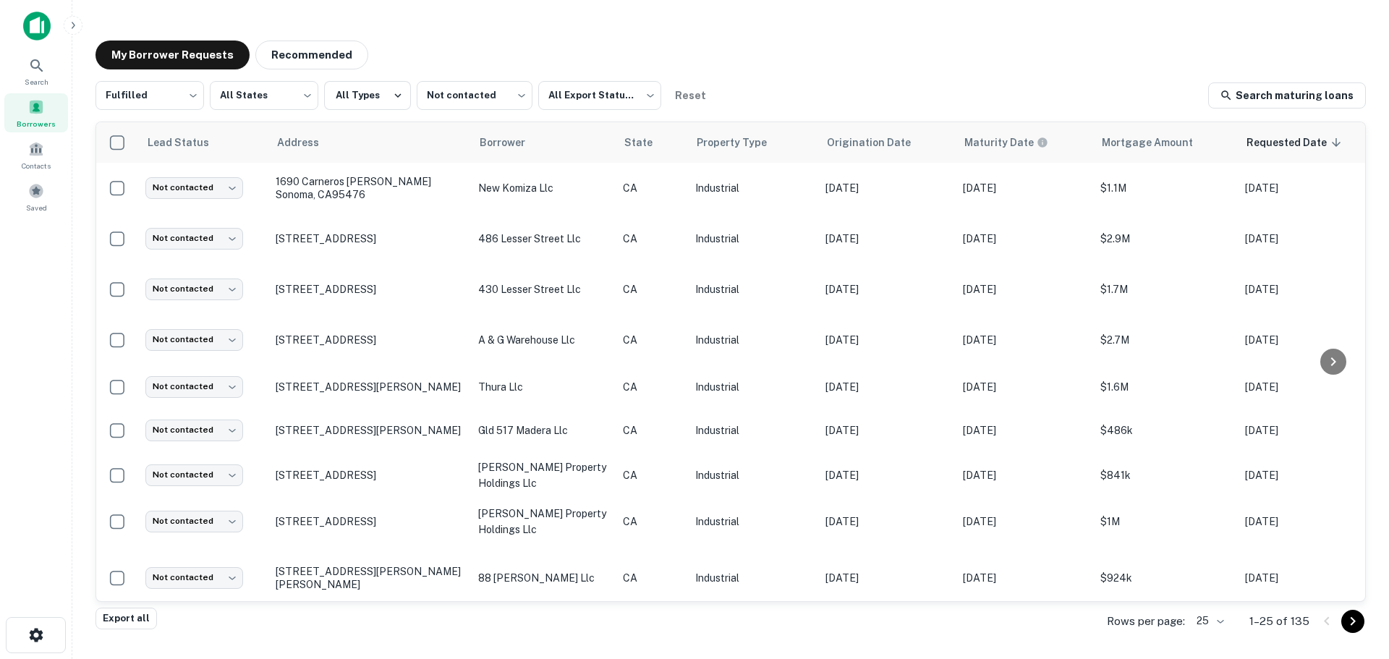
click at [826, 46] on div "My Borrower Requests Recommended" at bounding box center [730, 55] width 1270 height 29
click at [791, 56] on div "My Borrower Requests Recommended" at bounding box center [730, 55] width 1270 height 29
